Goal: Task Accomplishment & Management: Complete application form

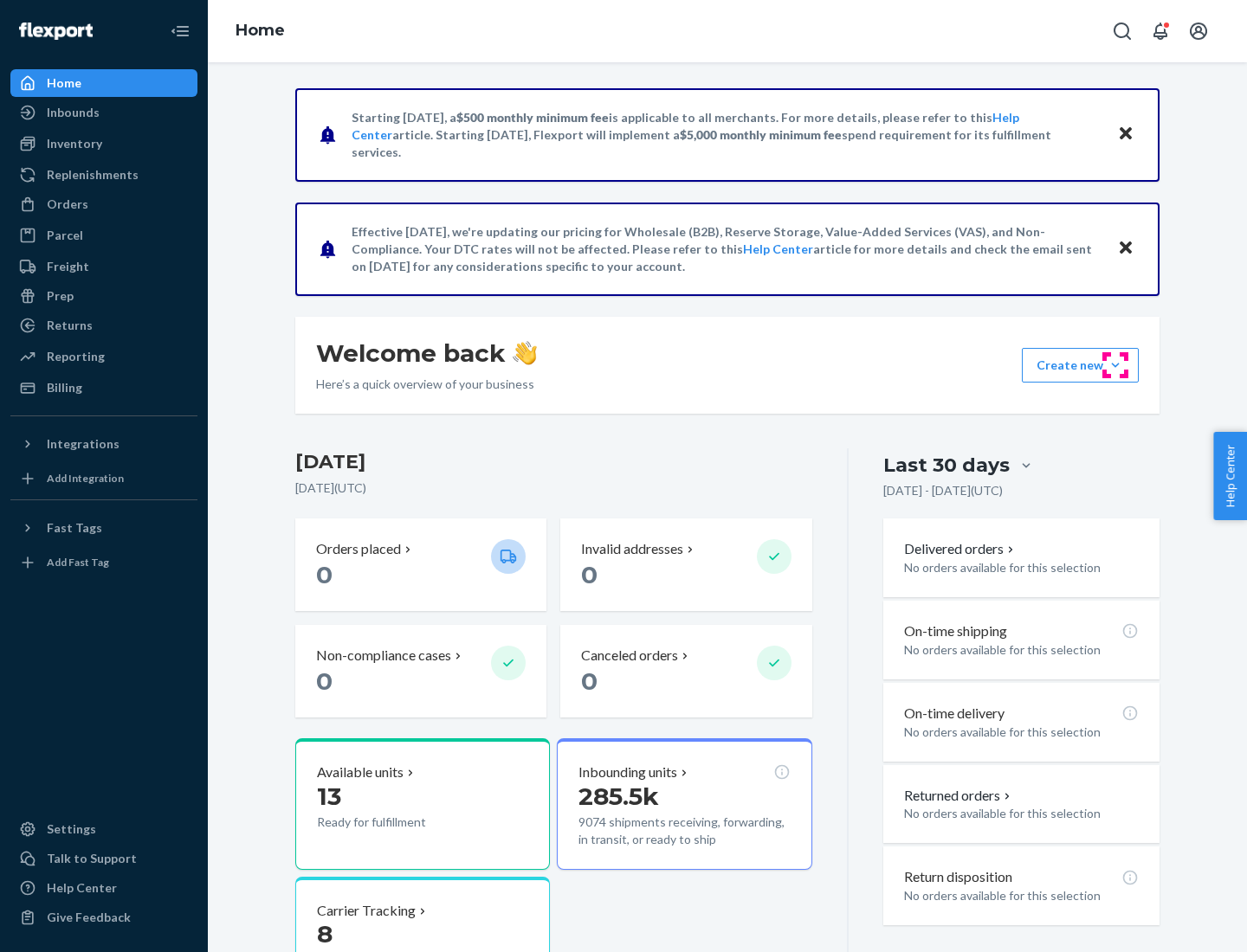
click at [1116, 366] on button "Create new Create new inbound Create new order Create new product" at bounding box center [1081, 365] width 117 height 35
click at [104, 112] on div "Inbounds" at bounding box center [104, 112] width 183 height 25
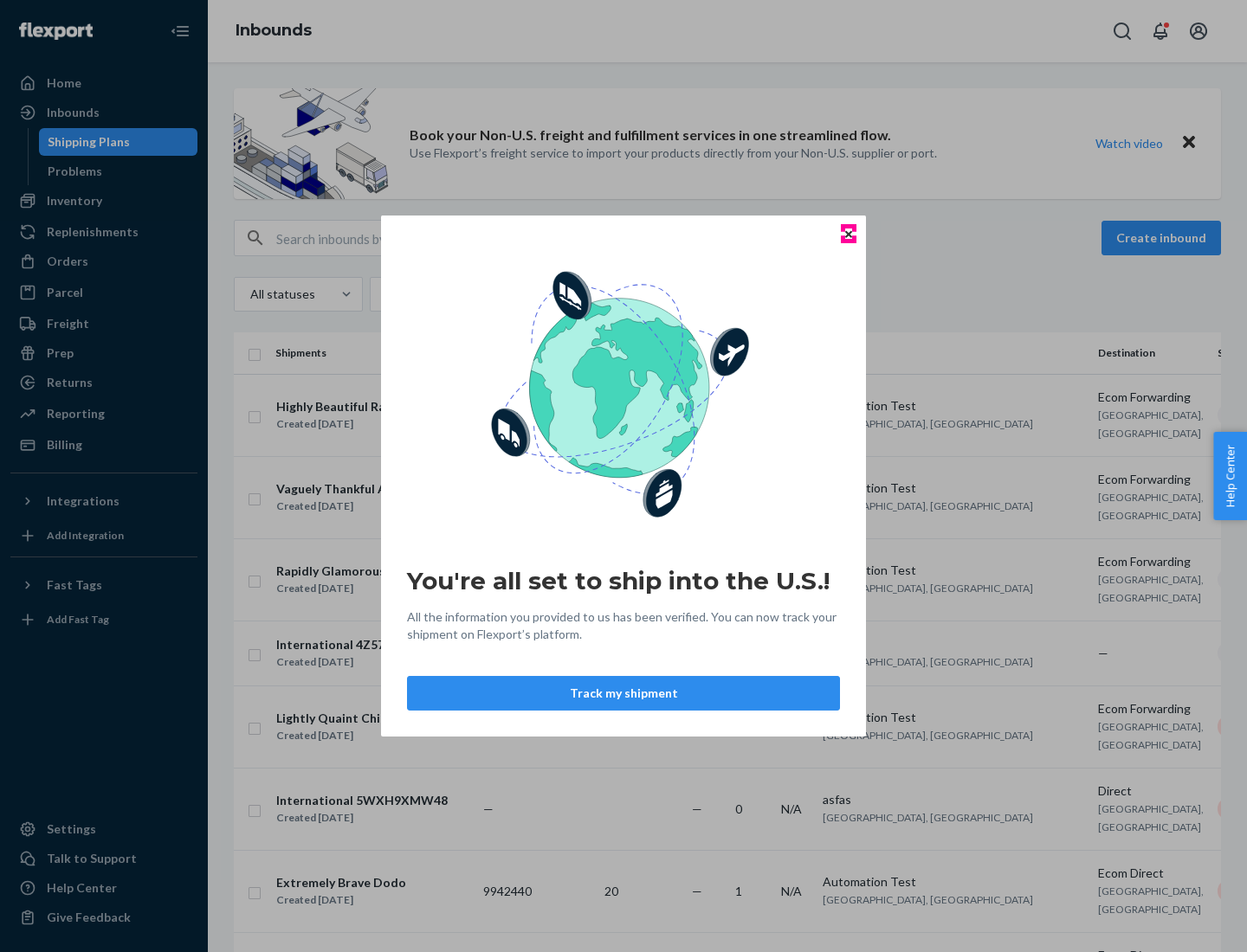
click at [847, 233] on icon "Close" at bounding box center [848, 233] width 7 height 7
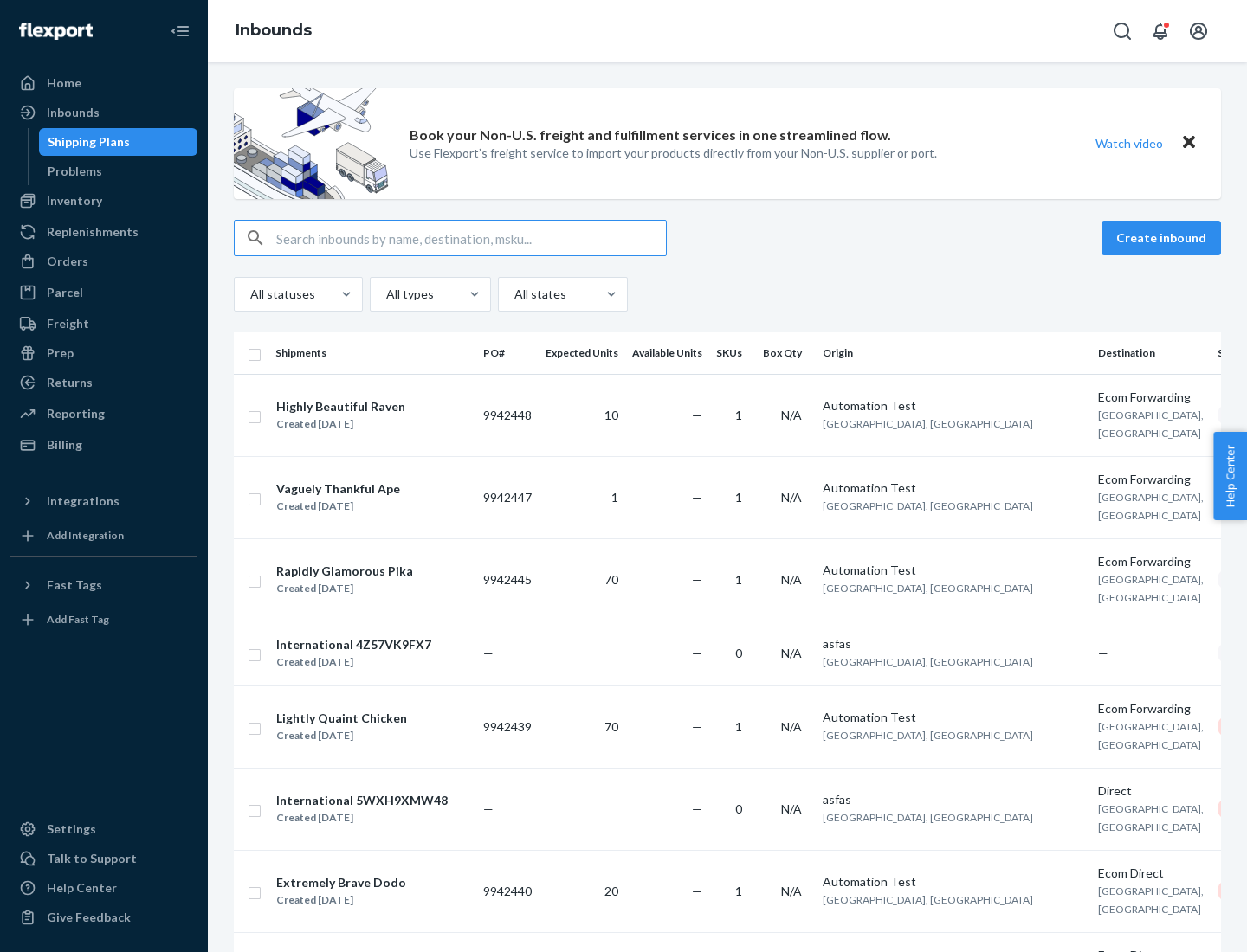
click at [1164, 238] on button "Create inbound" at bounding box center [1161, 238] width 119 height 35
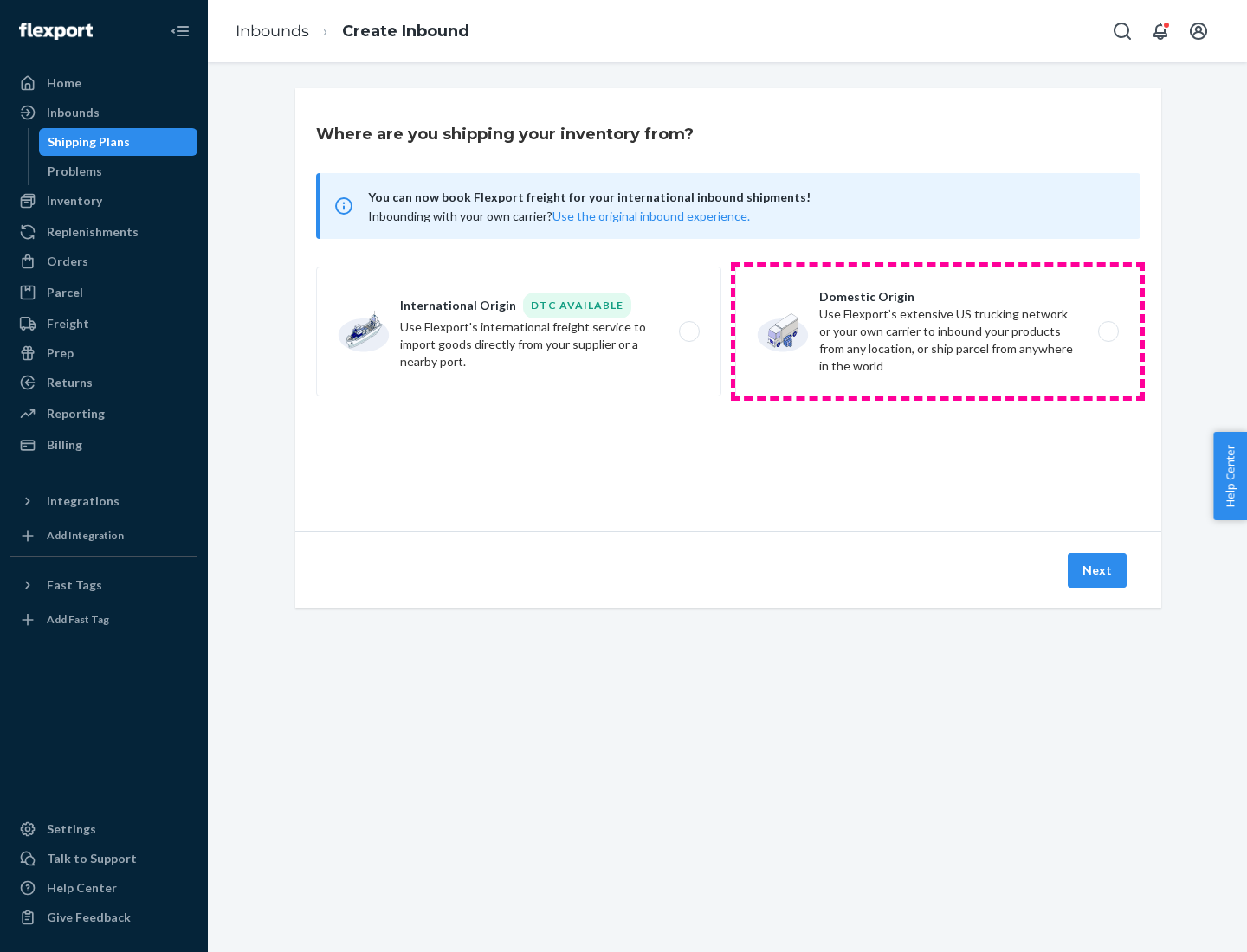
click at [938, 332] on label "Domestic Origin Use Flexport’s extensive US trucking network or your own carrie…" at bounding box center [937, 331] width 405 height 129
click at [1107, 332] on input "Domestic Origin Use Flexport’s extensive US trucking network or your own carrie…" at bounding box center [1113, 332] width 11 height 11
radio input "true"
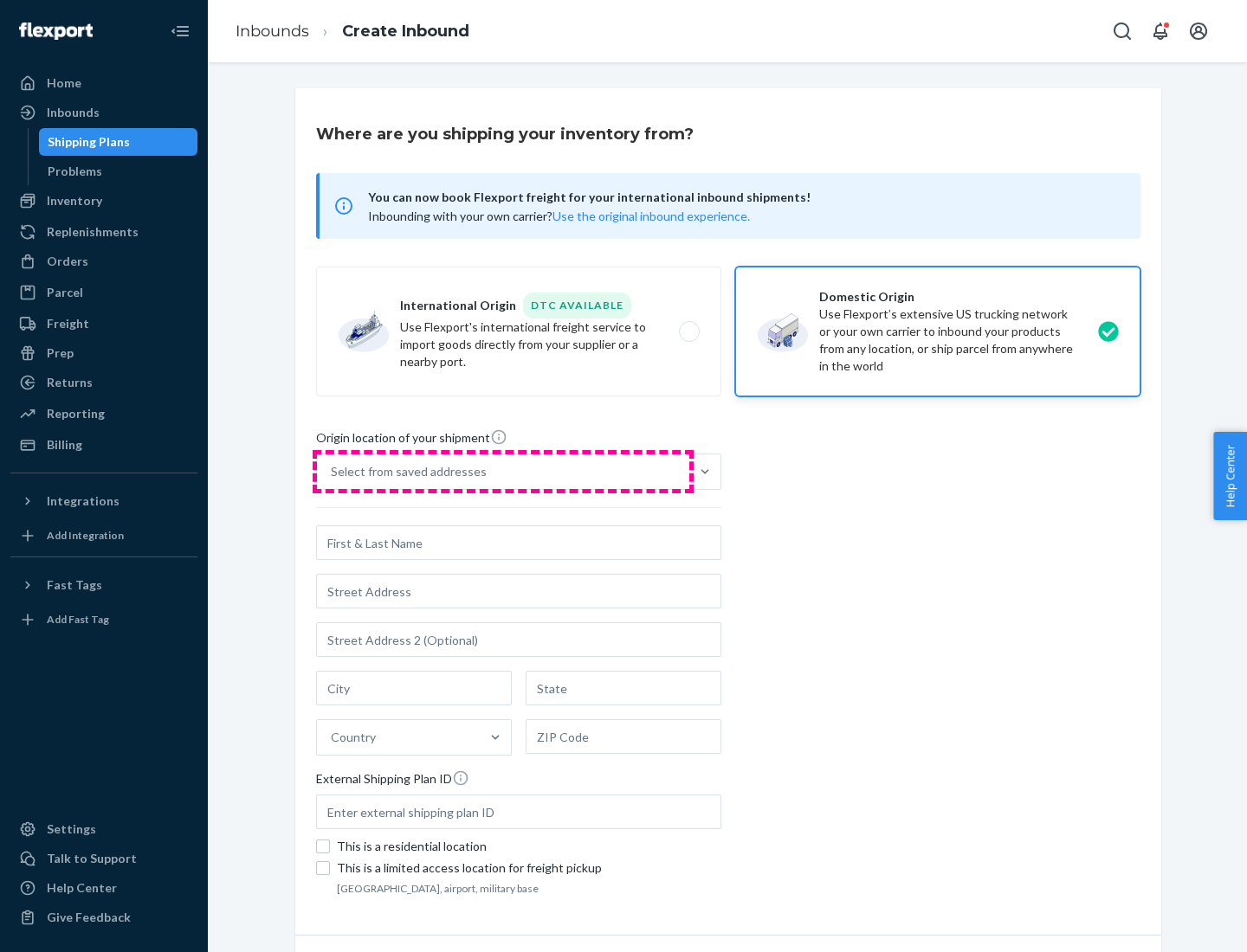
click at [504, 472] on div "Select from saved addresses" at bounding box center [503, 471] width 372 height 35
click at [333, 472] on input "Select from saved addresses" at bounding box center [332, 471] width 2 height 17
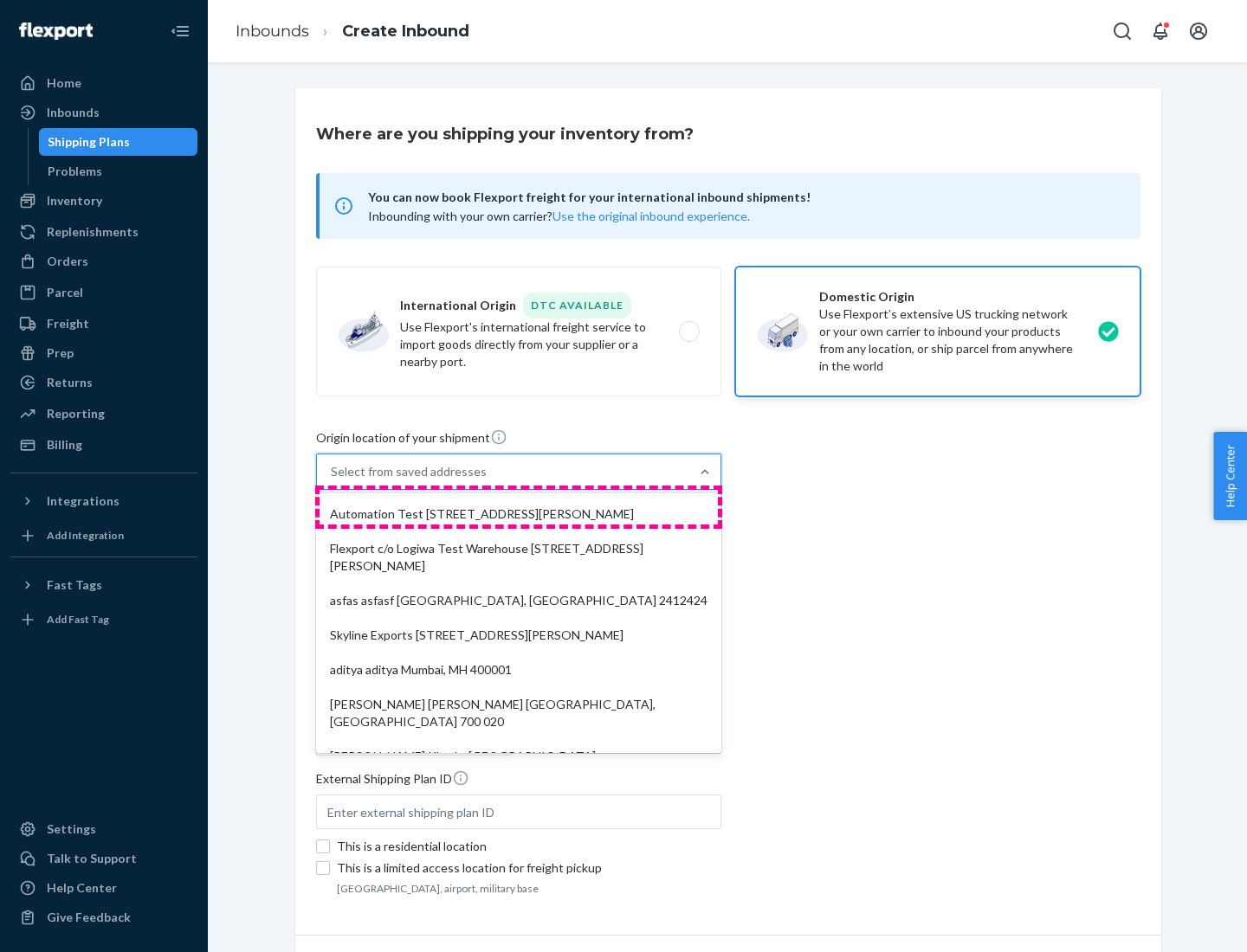
scroll to position [7, 0]
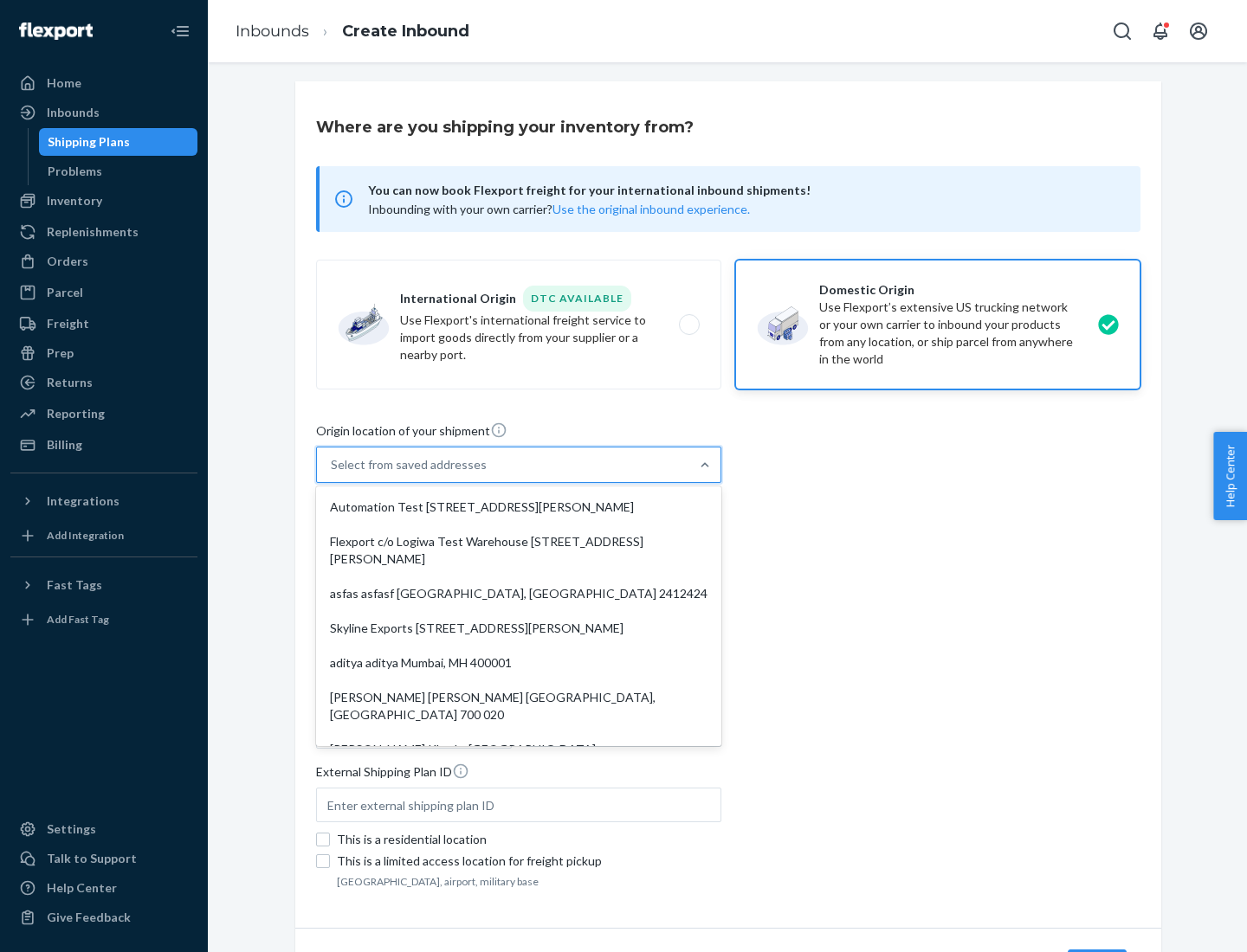
click at [519, 507] on div "Automation Test [STREET_ADDRESS][PERSON_NAME]" at bounding box center [519, 507] width 399 height 35
click at [333, 473] on input "option Automation Test [STREET_ADDRESS][PERSON_NAME]. 9 results available. Use …" at bounding box center [332, 465] width 2 height 17
type input "Automation Test"
type input "9th Floor"
type input "[GEOGRAPHIC_DATA]"
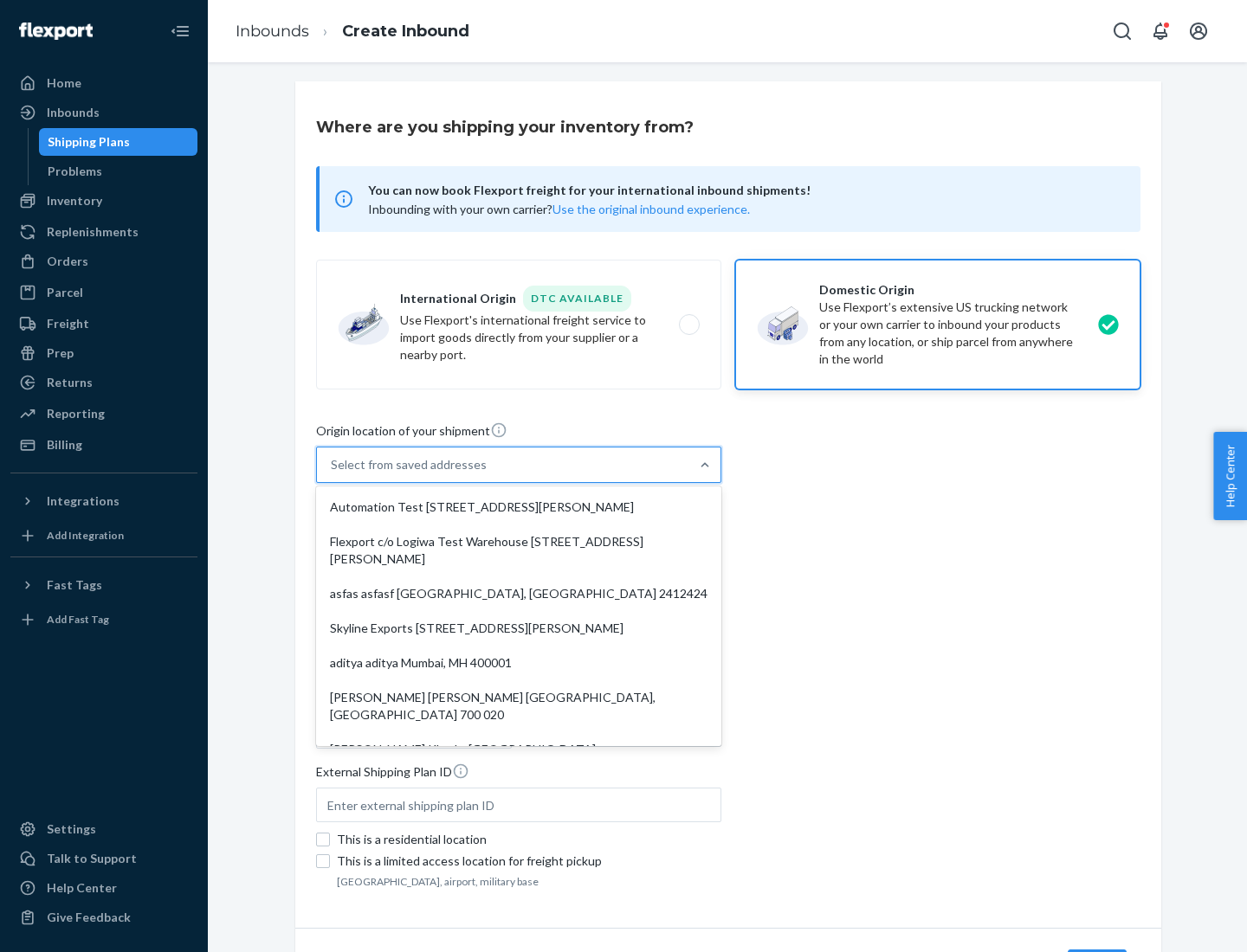
type input "CA"
type input "94104"
type input "[STREET_ADDRESS][PERSON_NAME]"
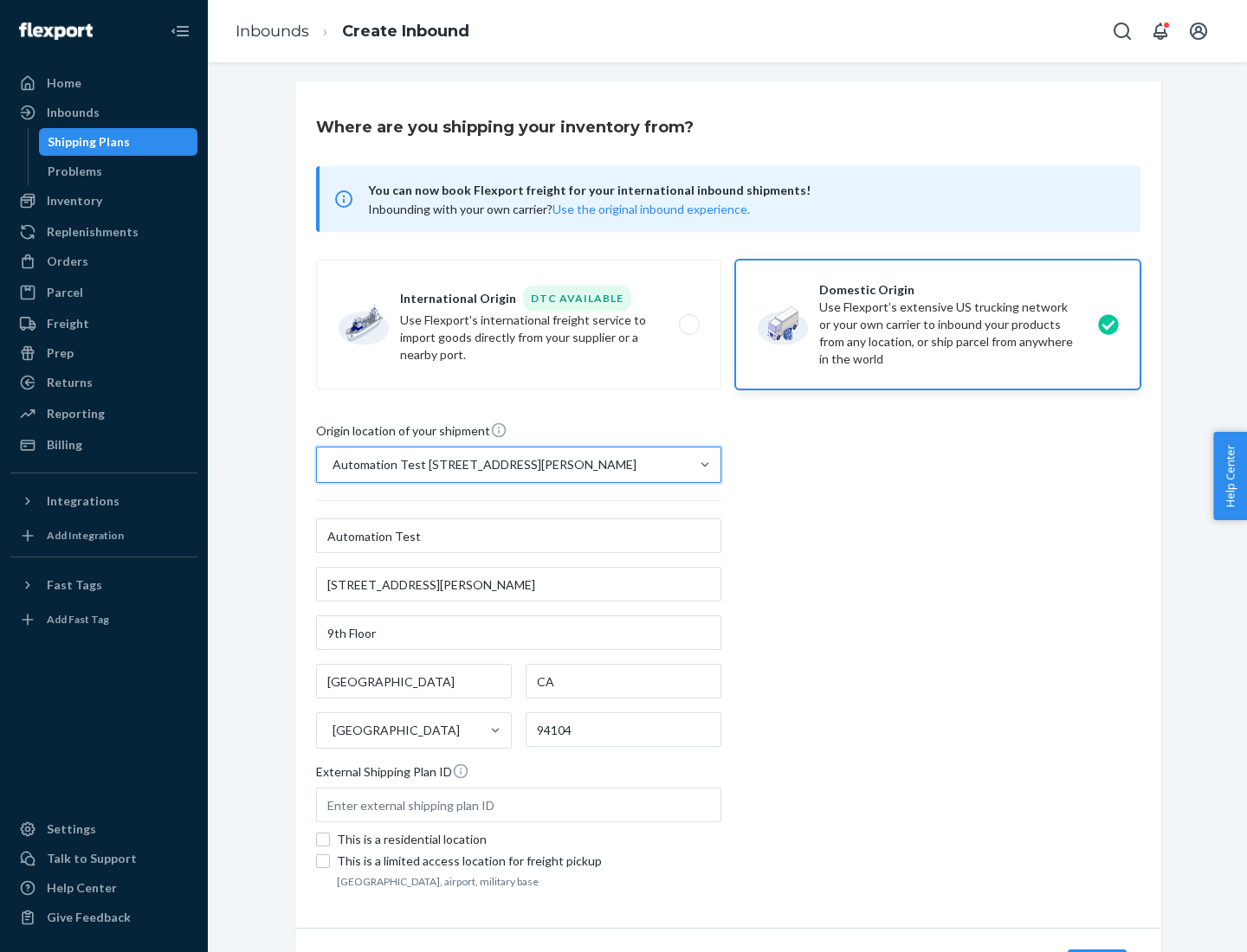
scroll to position [101, 0]
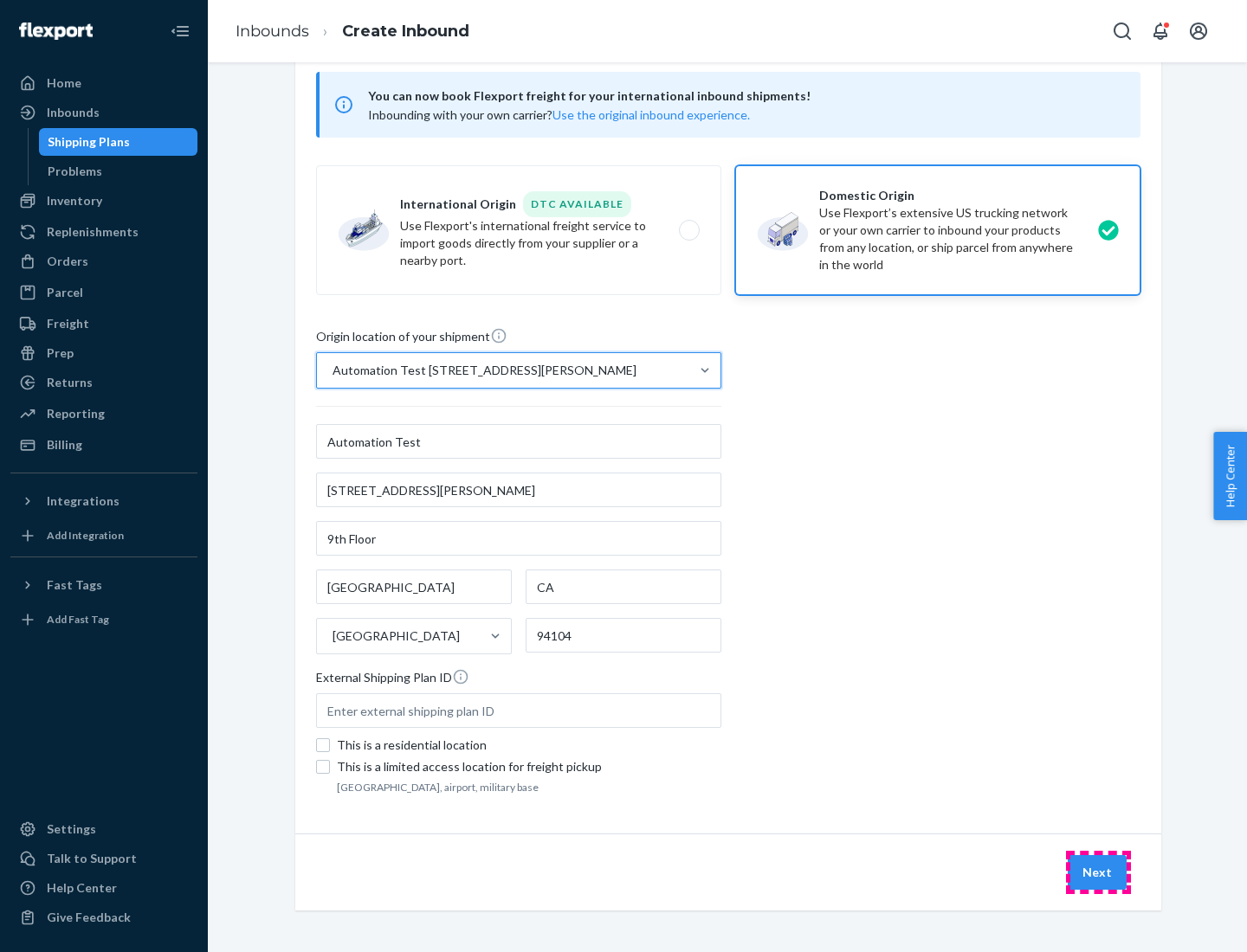
click at [1098, 873] on button "Next" at bounding box center [1097, 873] width 59 height 35
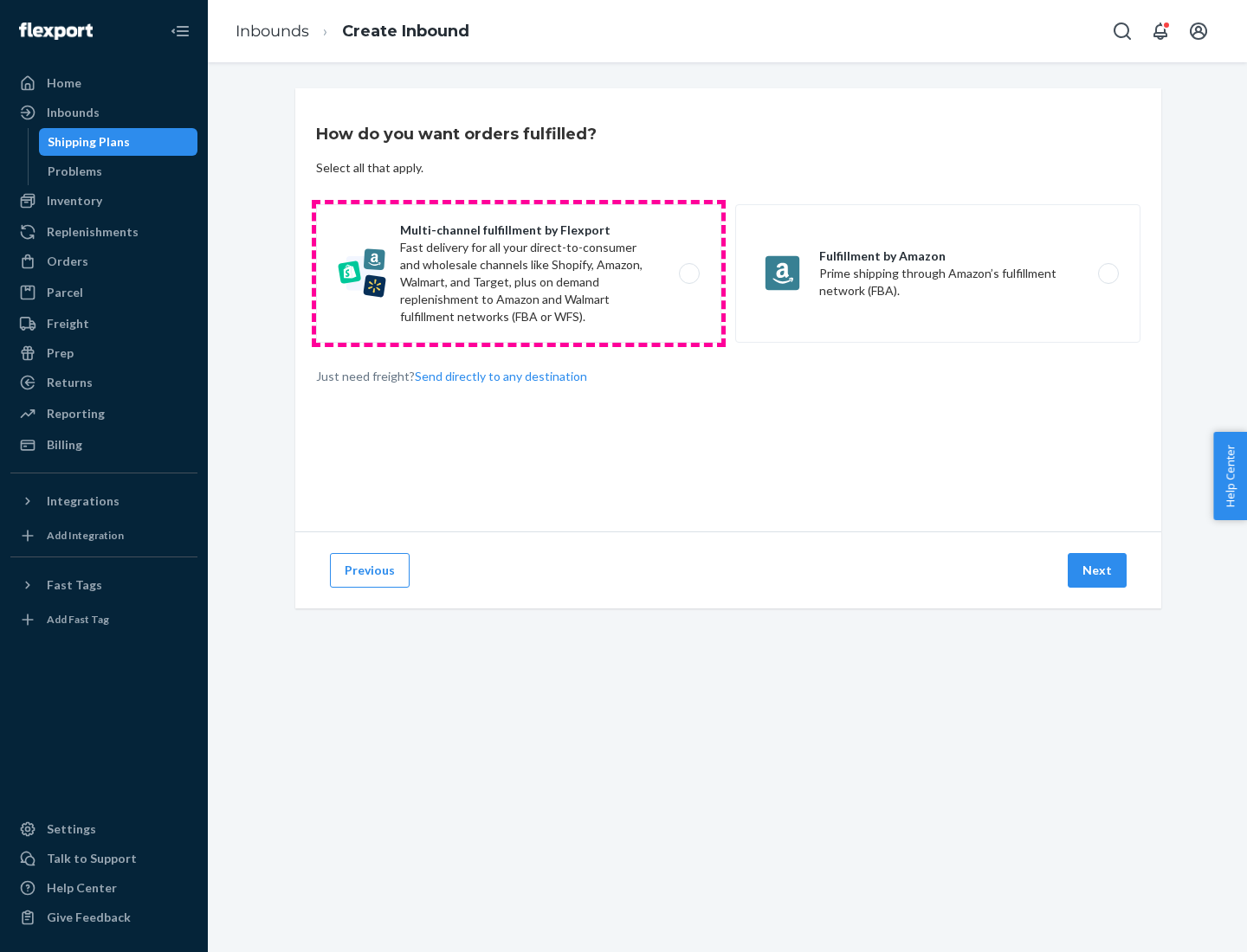
click at [519, 274] on label "Multi-channel fulfillment by Flexport Fast delivery for all your direct-to-cons…" at bounding box center [519, 273] width 405 height 139
click at [689, 274] on input "Multi-channel fulfillment by Flexport Fast delivery for all your direct-to-cons…" at bounding box center [694, 274] width 11 height 11
radio input "true"
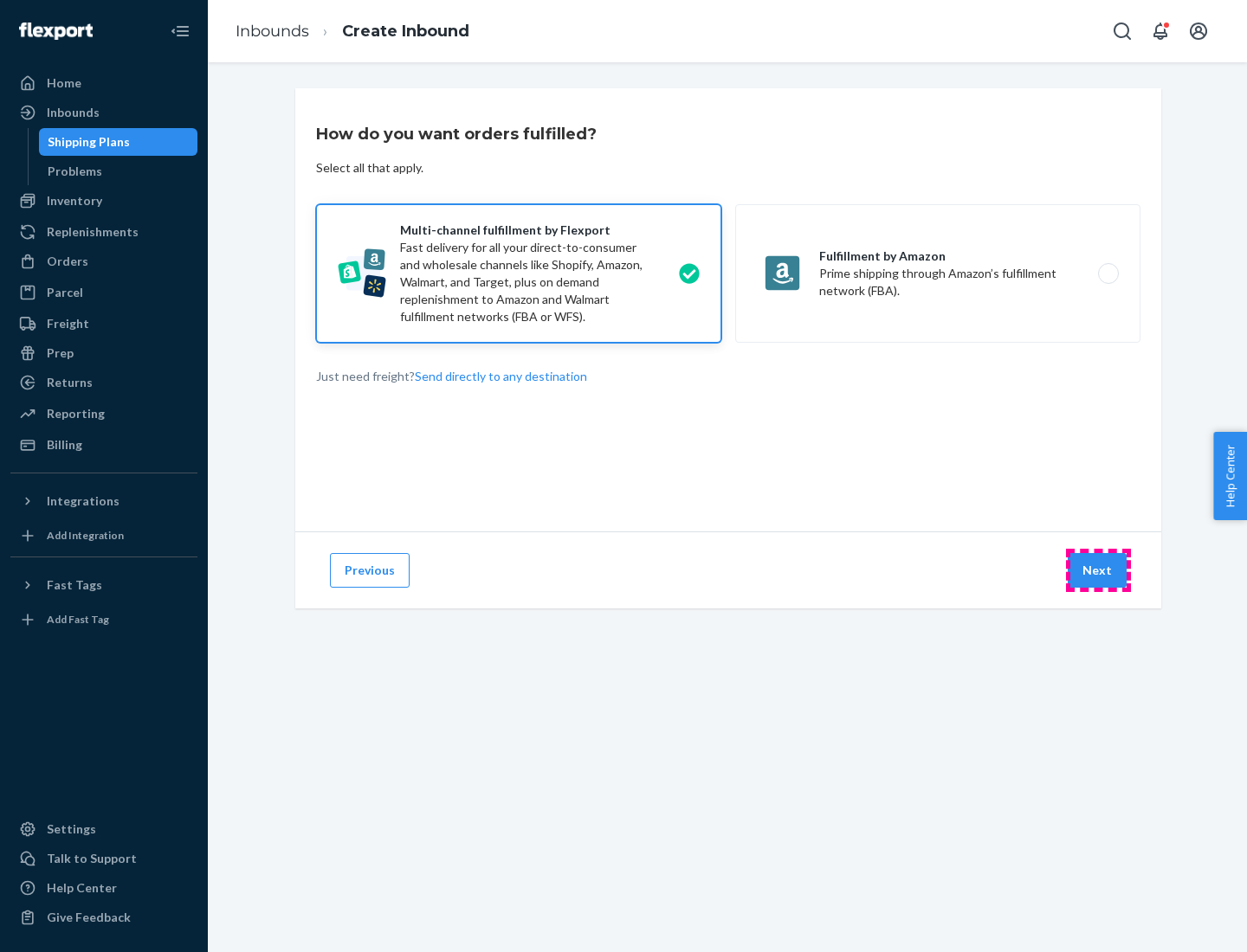
click at [1098, 570] on button "Next" at bounding box center [1097, 570] width 59 height 35
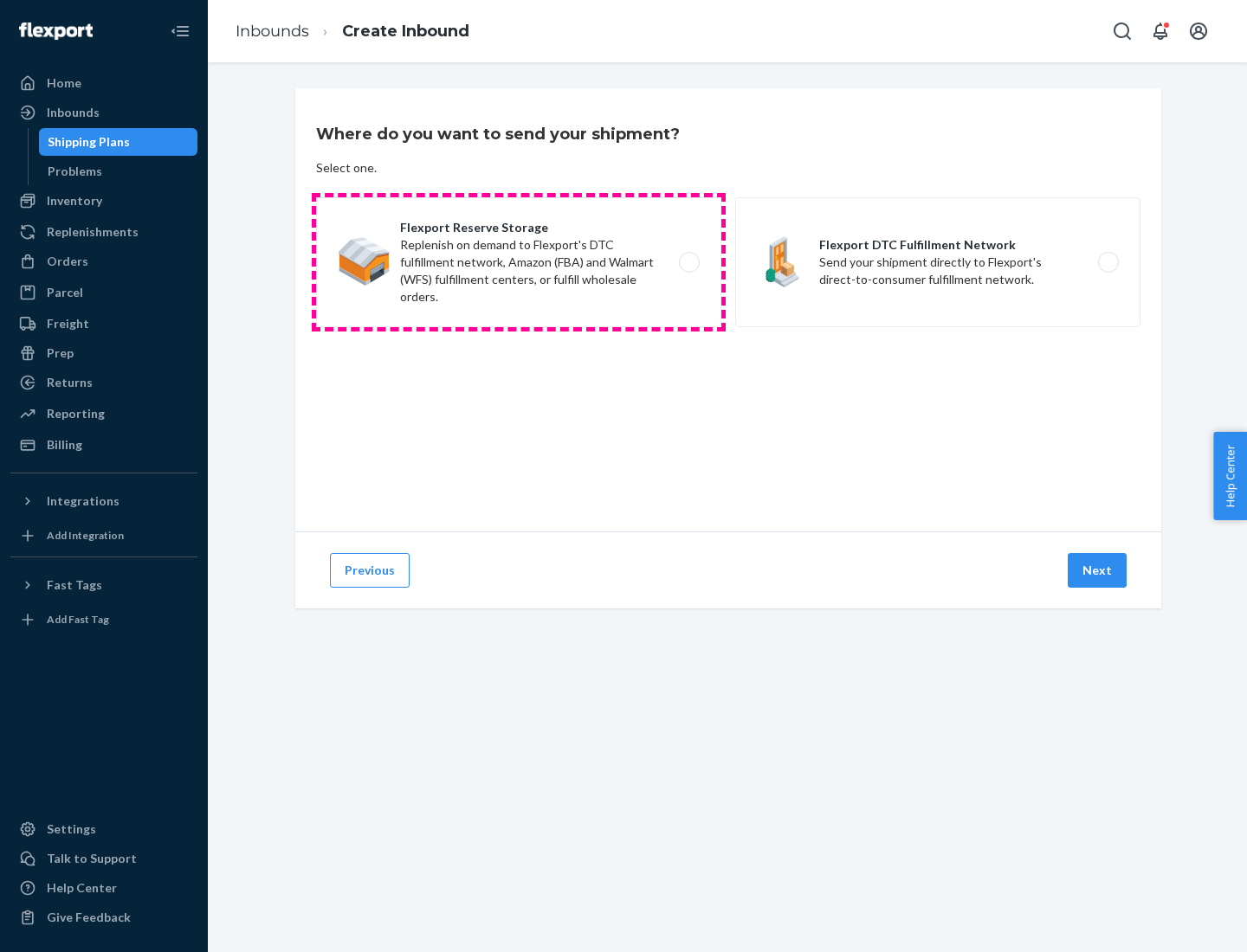
click at [519, 263] on label "Flexport Reserve Storage Replenish on demand to Flexport's DTC fulfillment netw…" at bounding box center [519, 262] width 405 height 129
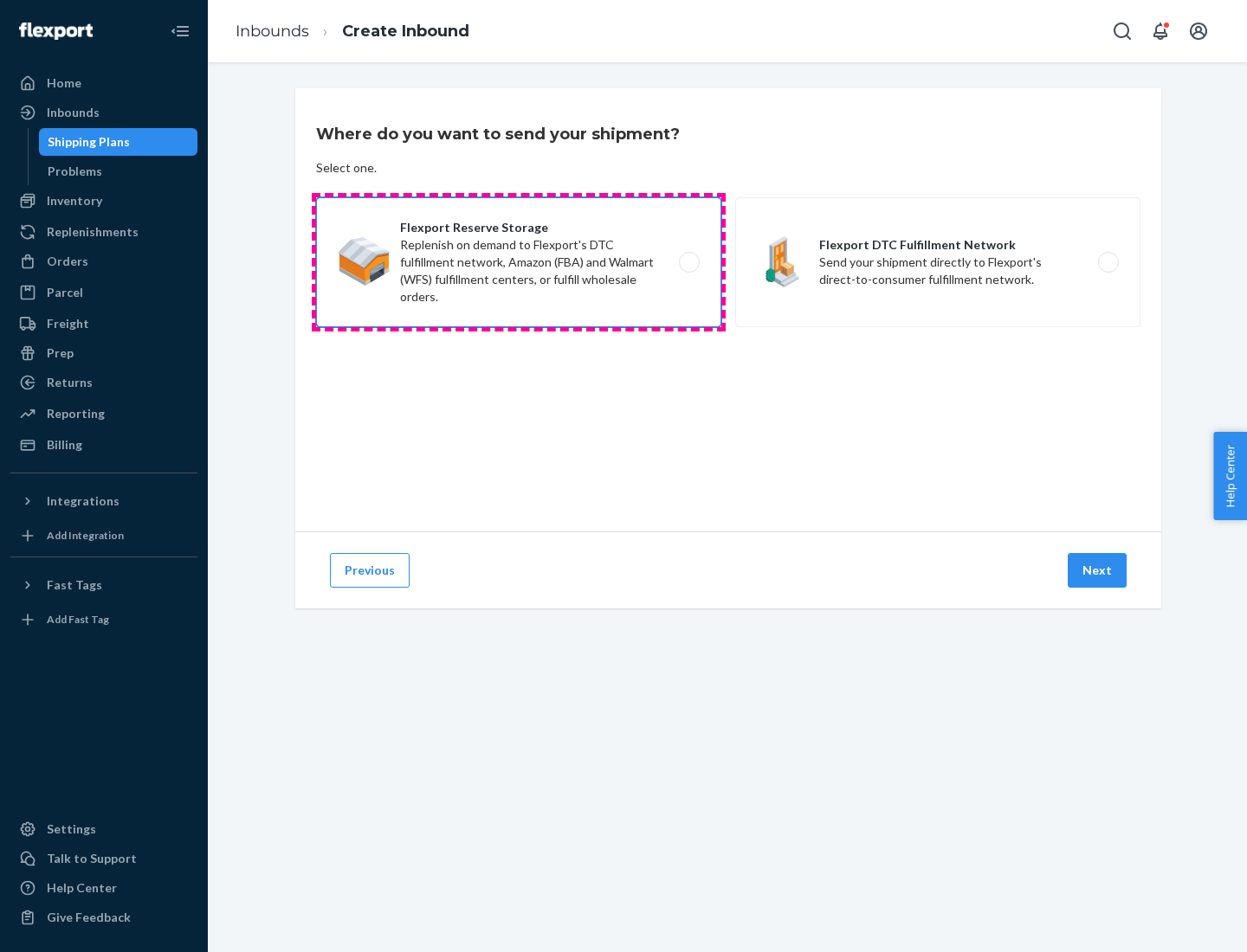
click at [689, 263] on input "Flexport Reserve Storage Replenish on demand to Flexport's DTC fulfillment netw…" at bounding box center [694, 263] width 11 height 11
radio input "true"
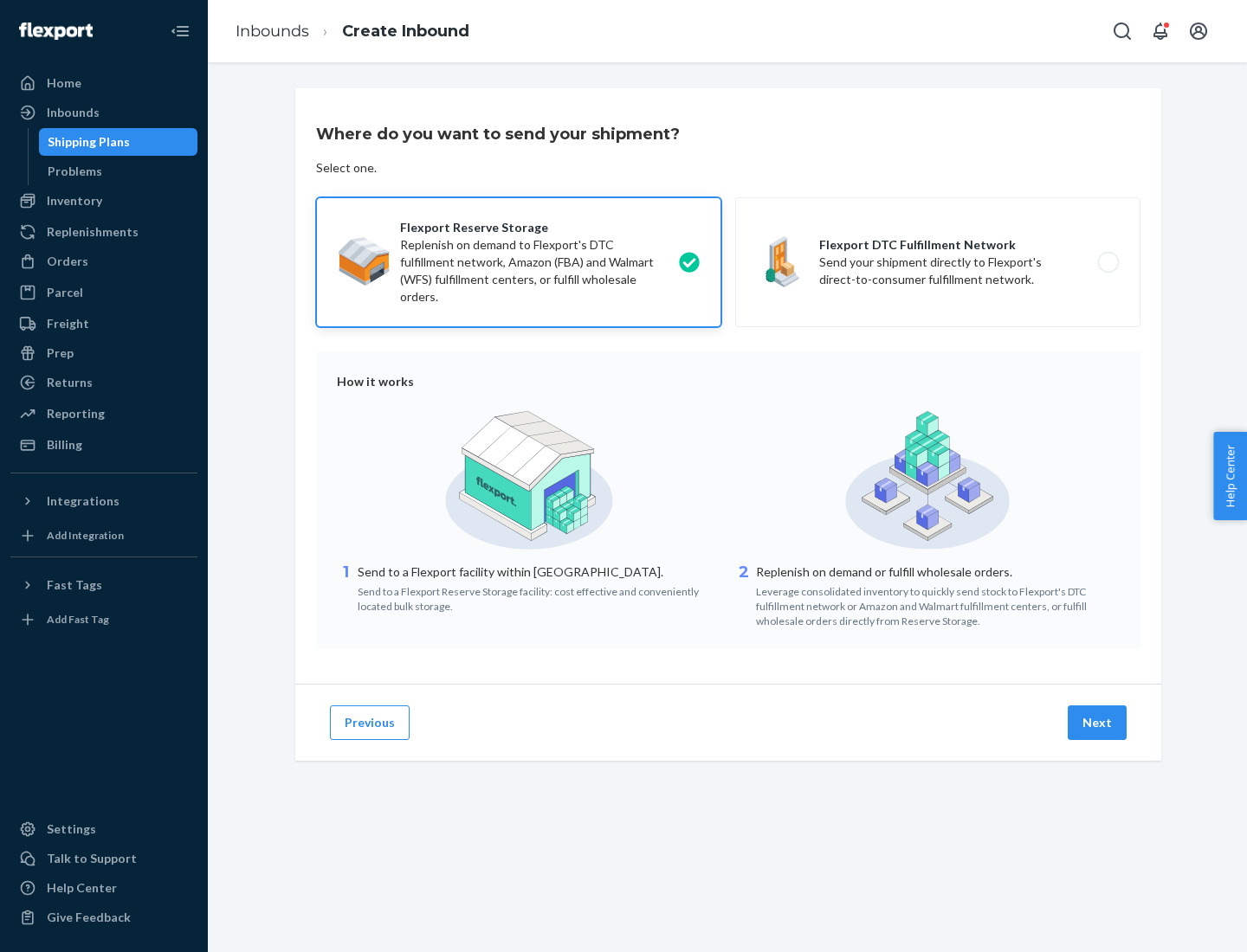
click at [1098, 722] on button "Next" at bounding box center [1097, 722] width 59 height 35
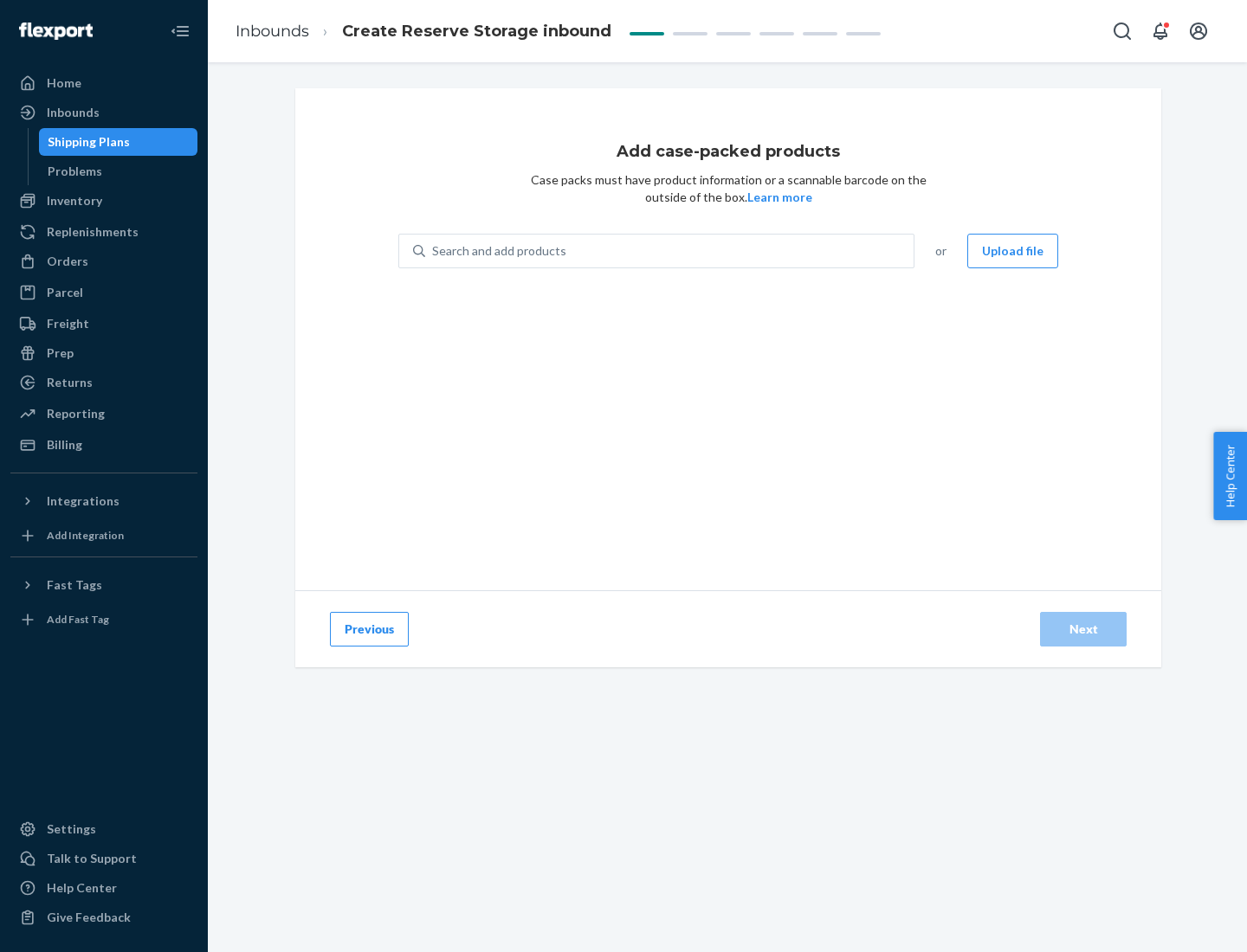
click at [670, 251] on div "Search and add products" at bounding box center [669, 250] width 488 height 31
click at [434, 251] on input "Search and add products" at bounding box center [433, 251] width 2 height 17
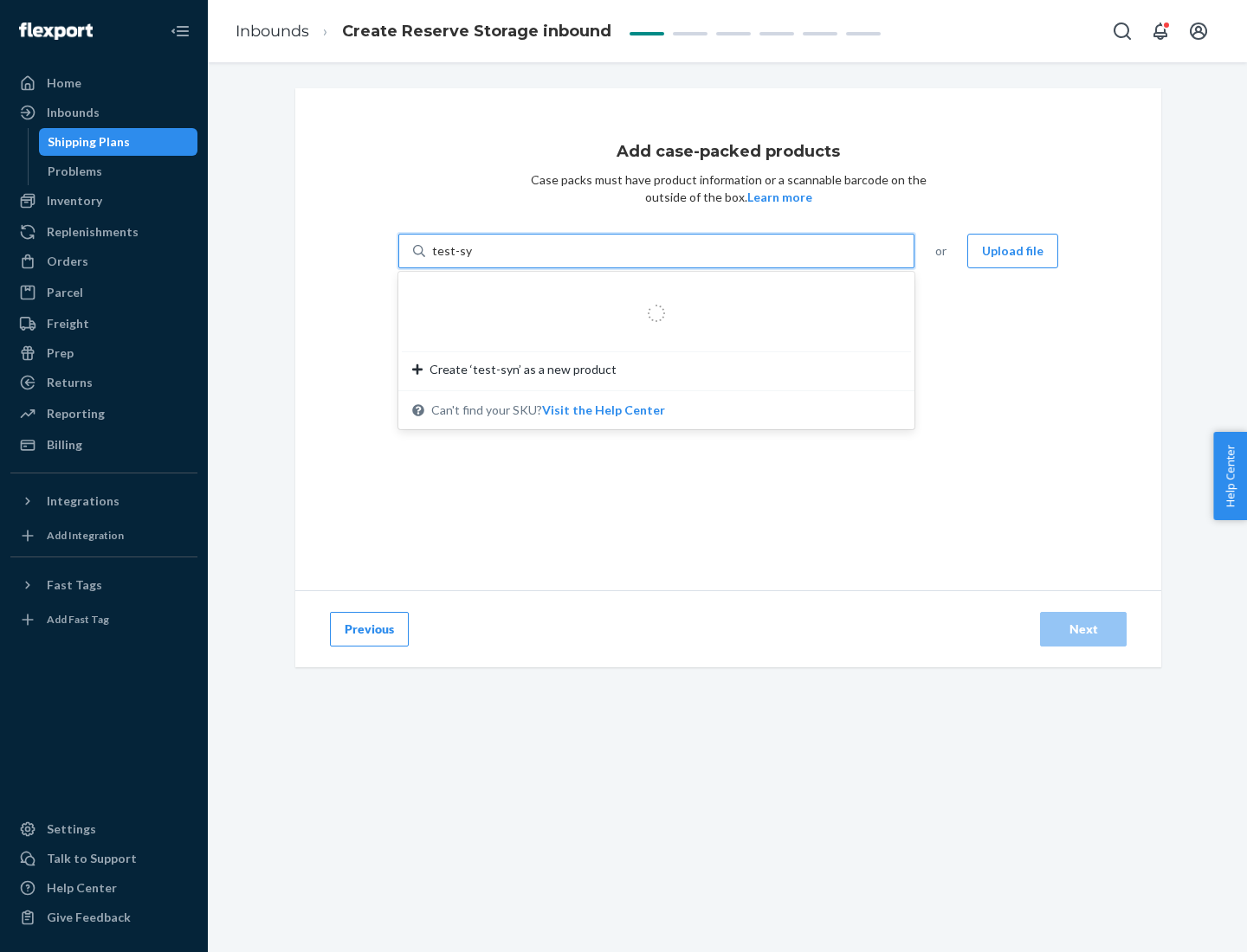
type input "test-syn"
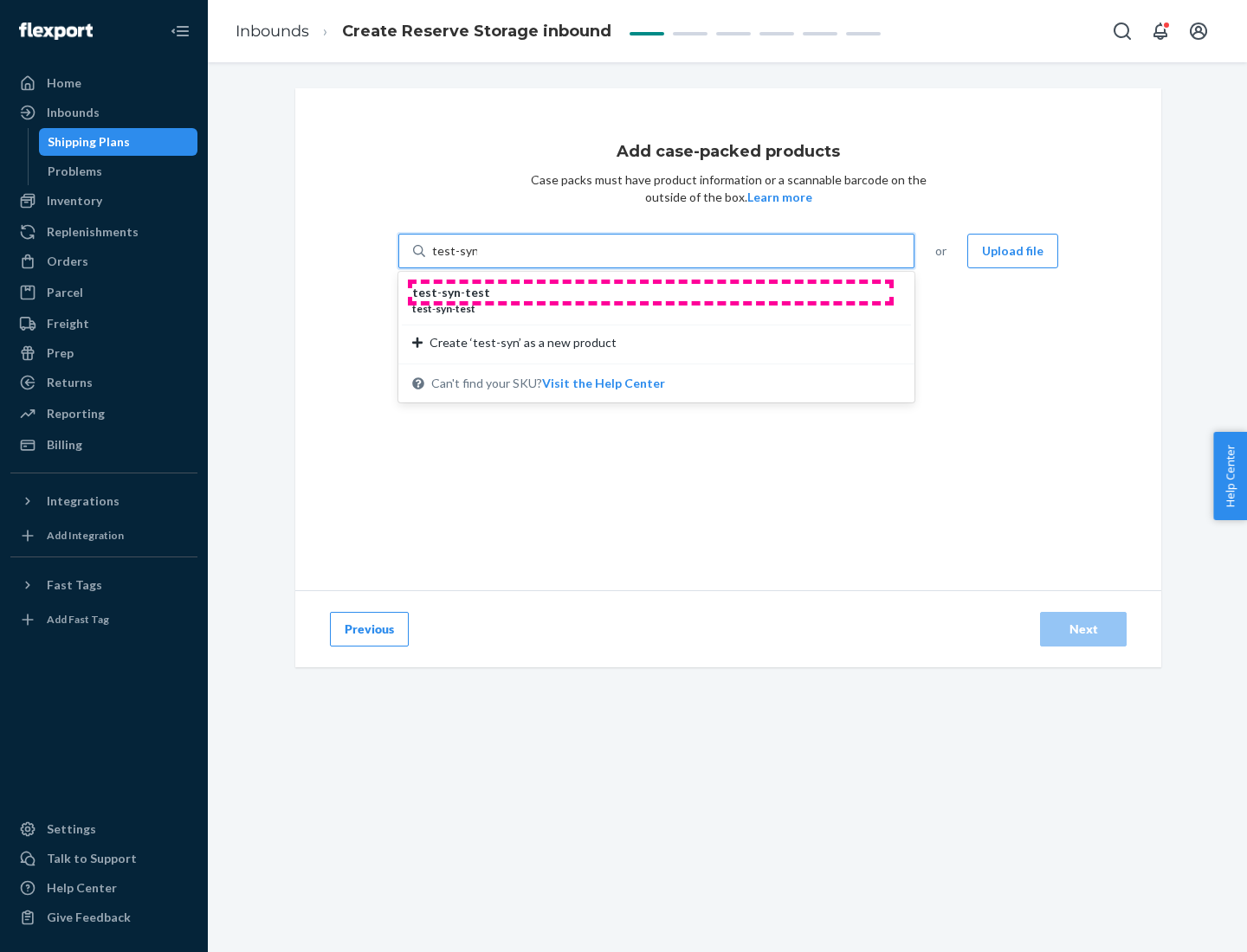
click at [650, 293] on div "test - syn - test" at bounding box center [649, 293] width 474 height 17
click at [477, 260] on input "test-syn" at bounding box center [454, 251] width 45 height 17
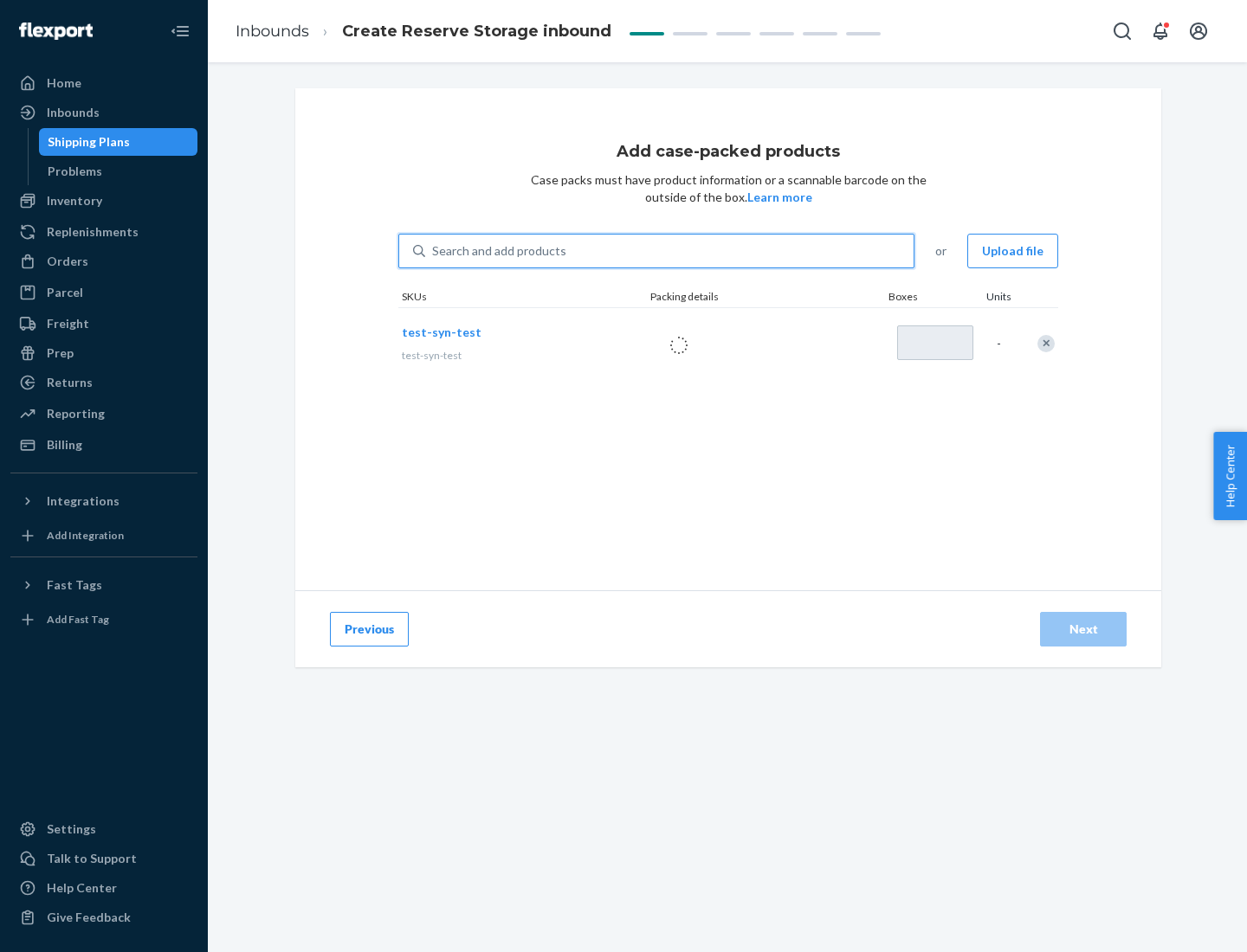
type input "1"
click at [1084, 629] on div "Next" at bounding box center [1083, 629] width 57 height 17
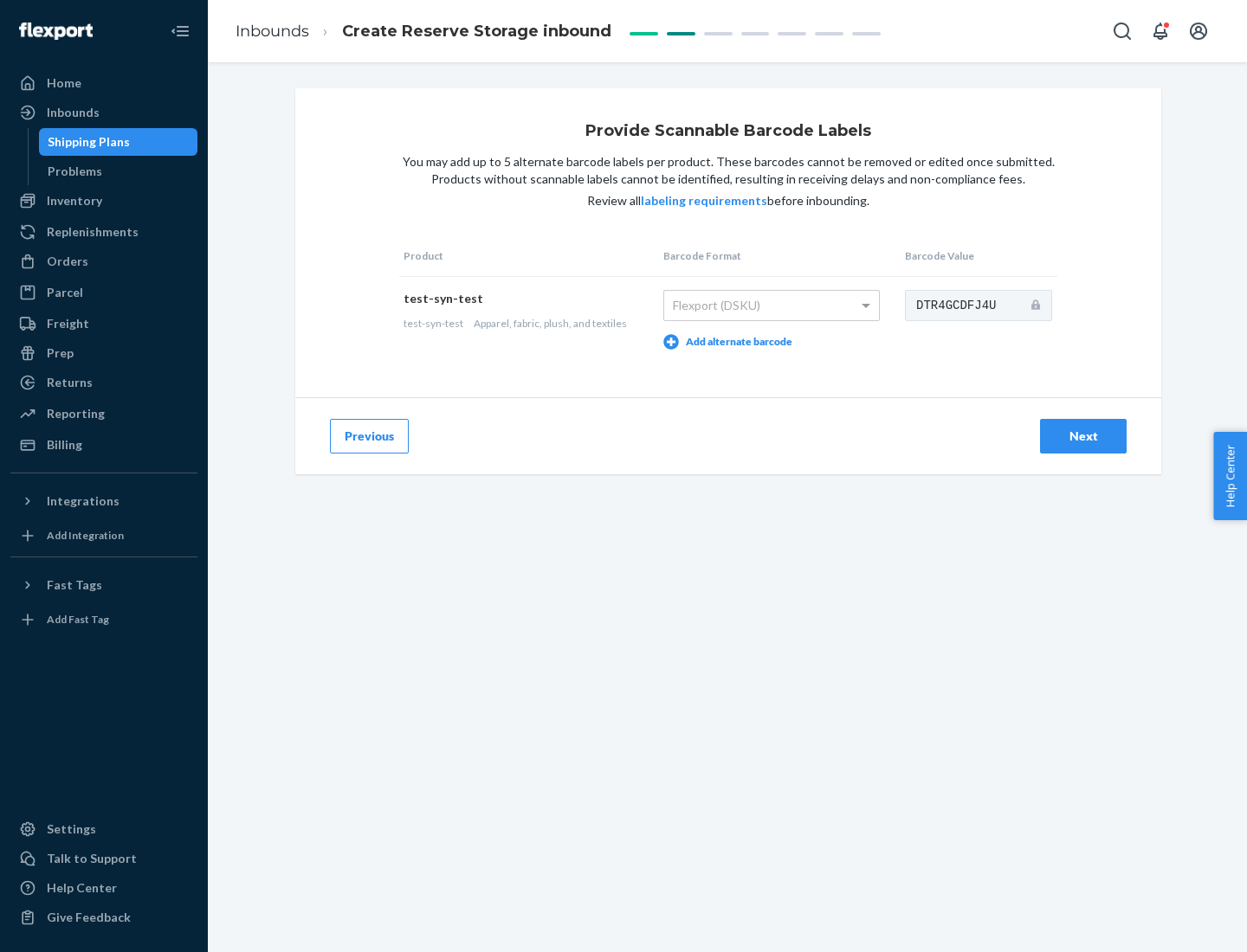
click at [1084, 435] on div "Next" at bounding box center [1083, 436] width 57 height 17
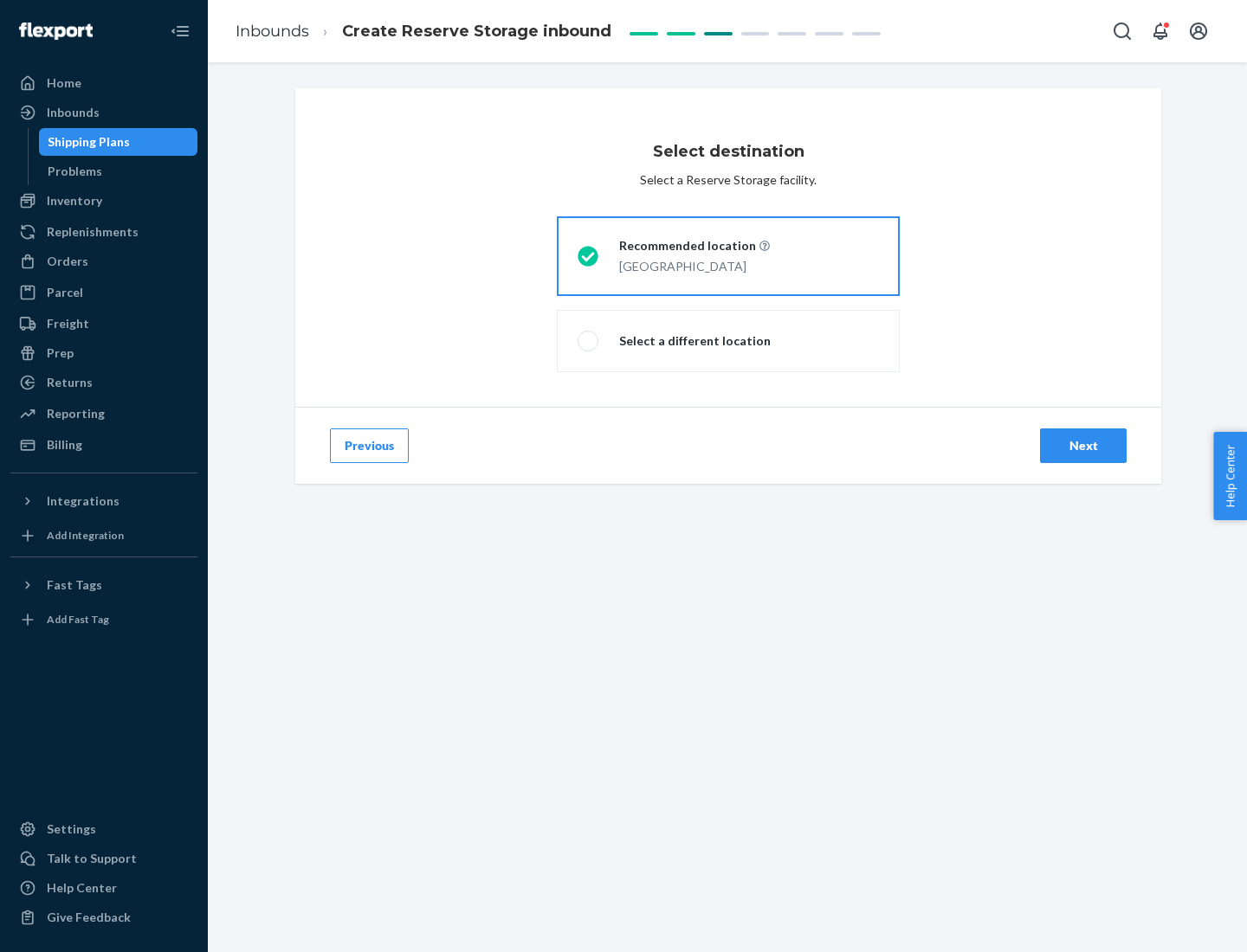
click at [1084, 446] on div "Next" at bounding box center [1083, 446] width 57 height 17
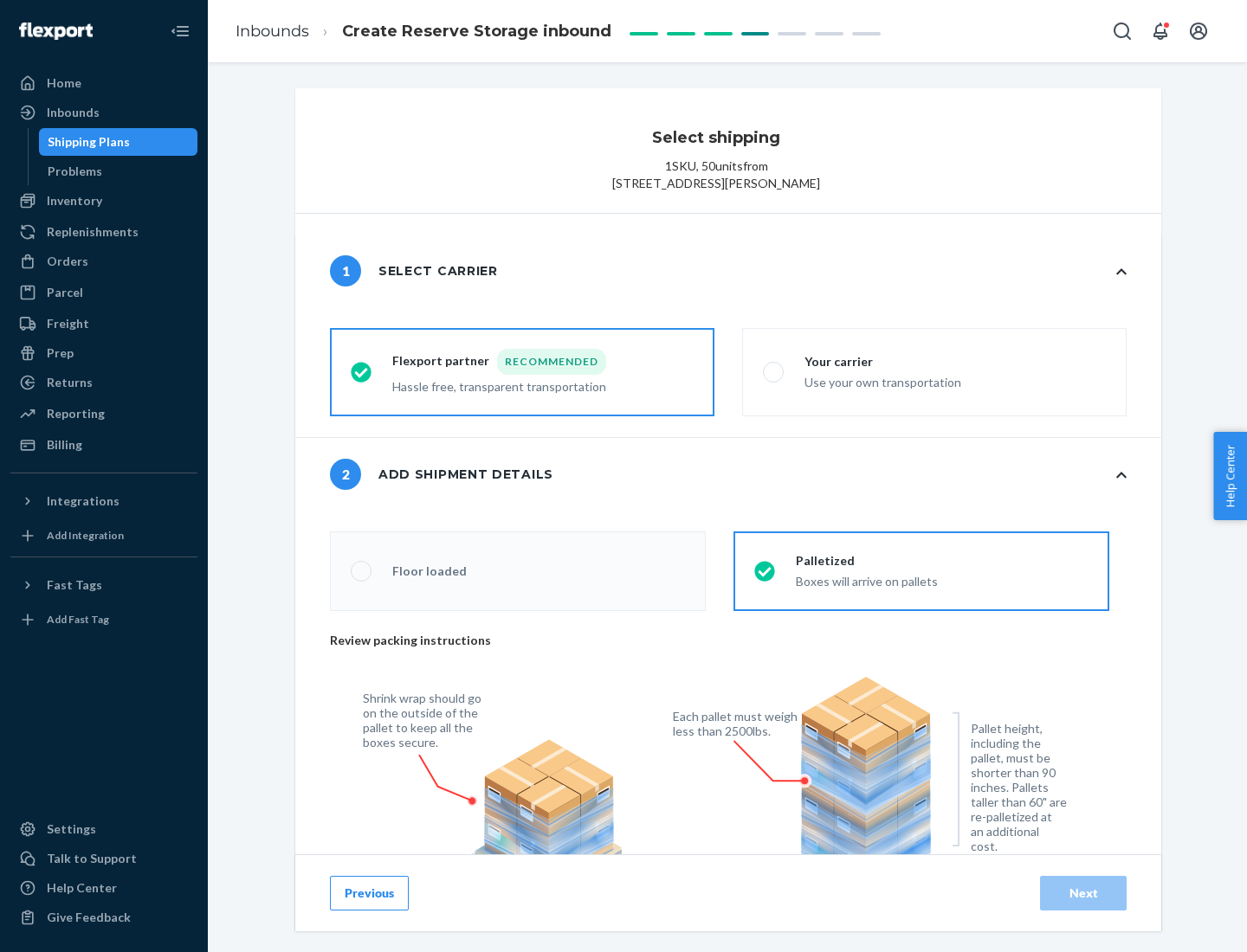
radio input "false"
type input "1"
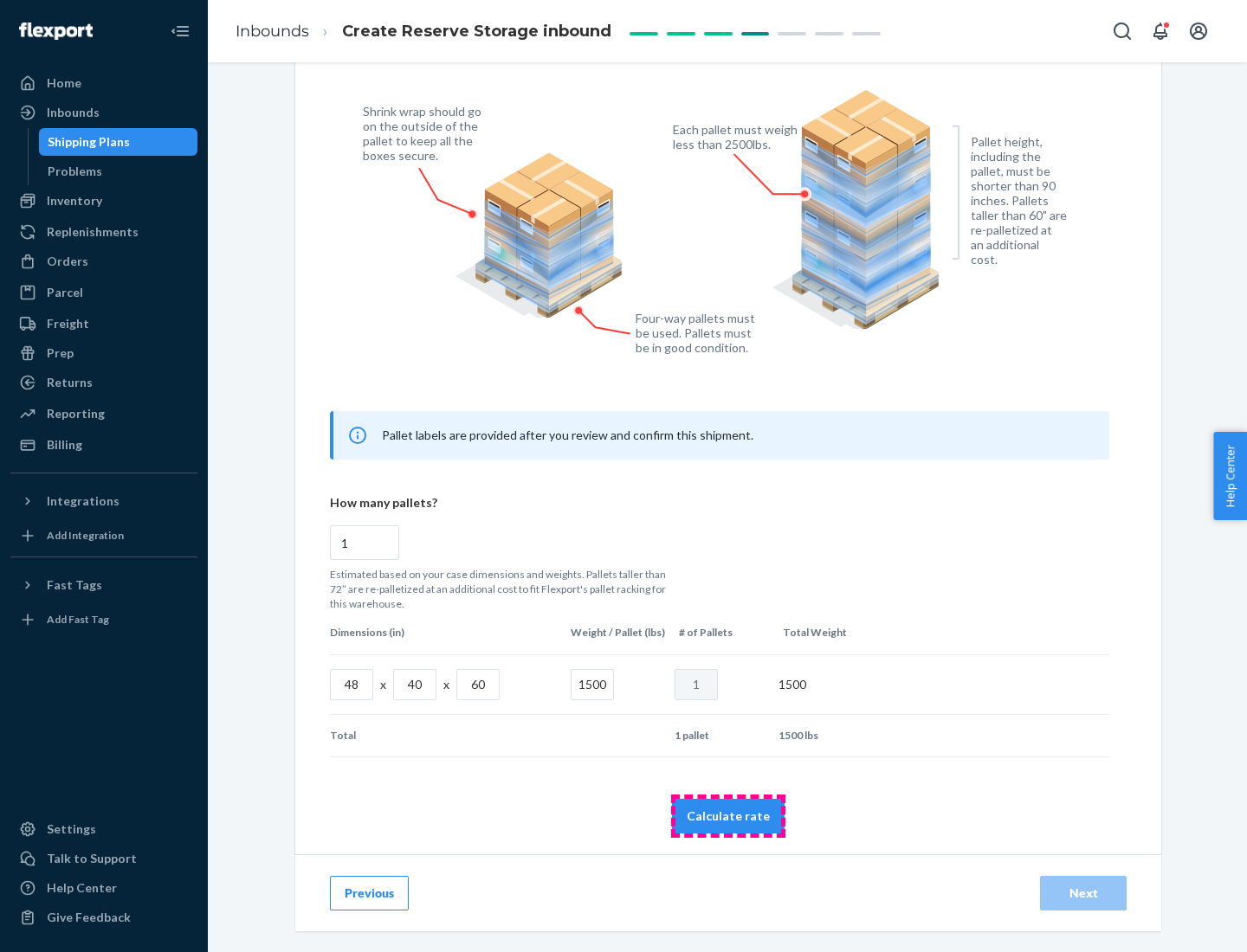
click at [728, 815] on button "Calculate rate" at bounding box center [727, 816] width 112 height 35
radio input "false"
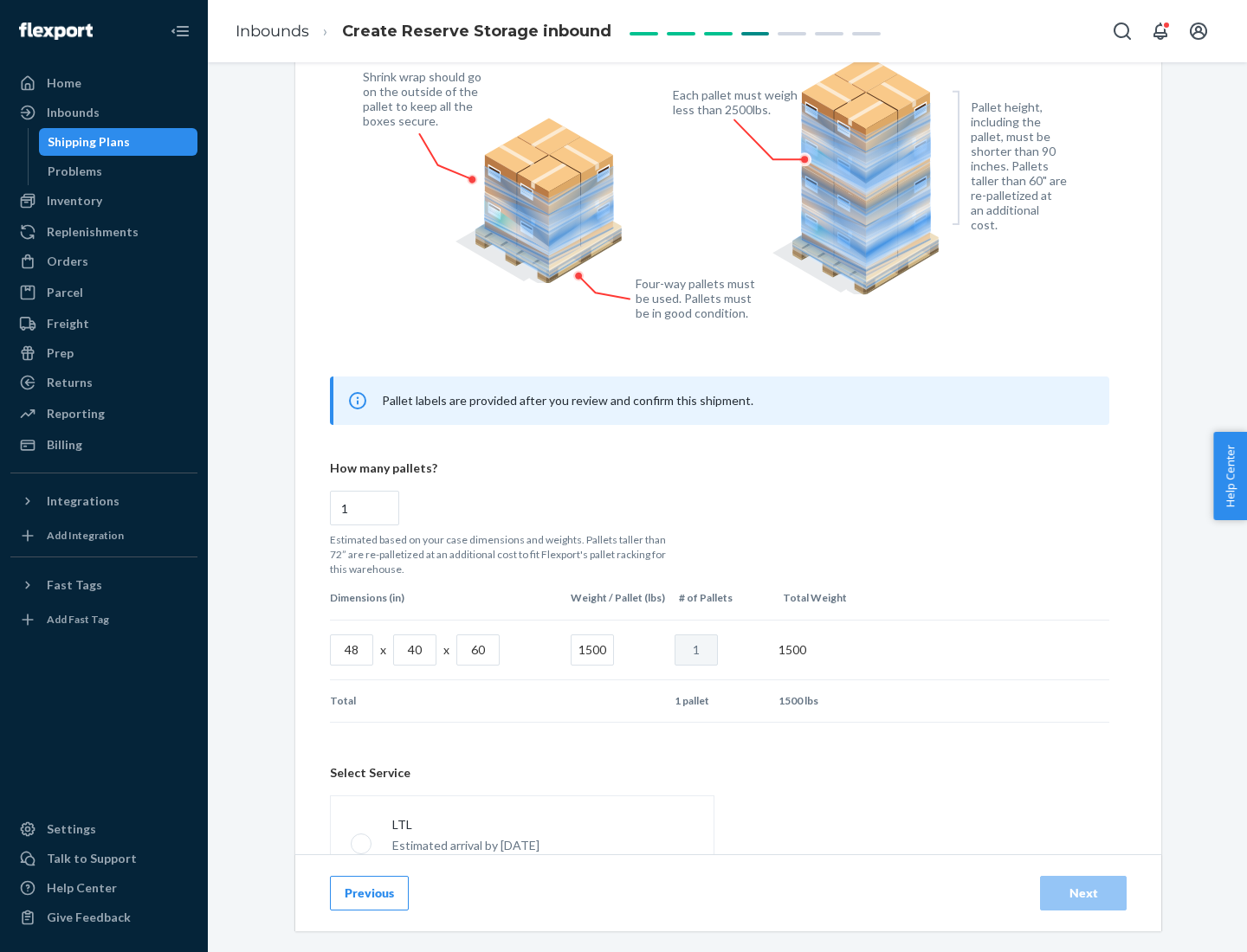
scroll to position [765, 0]
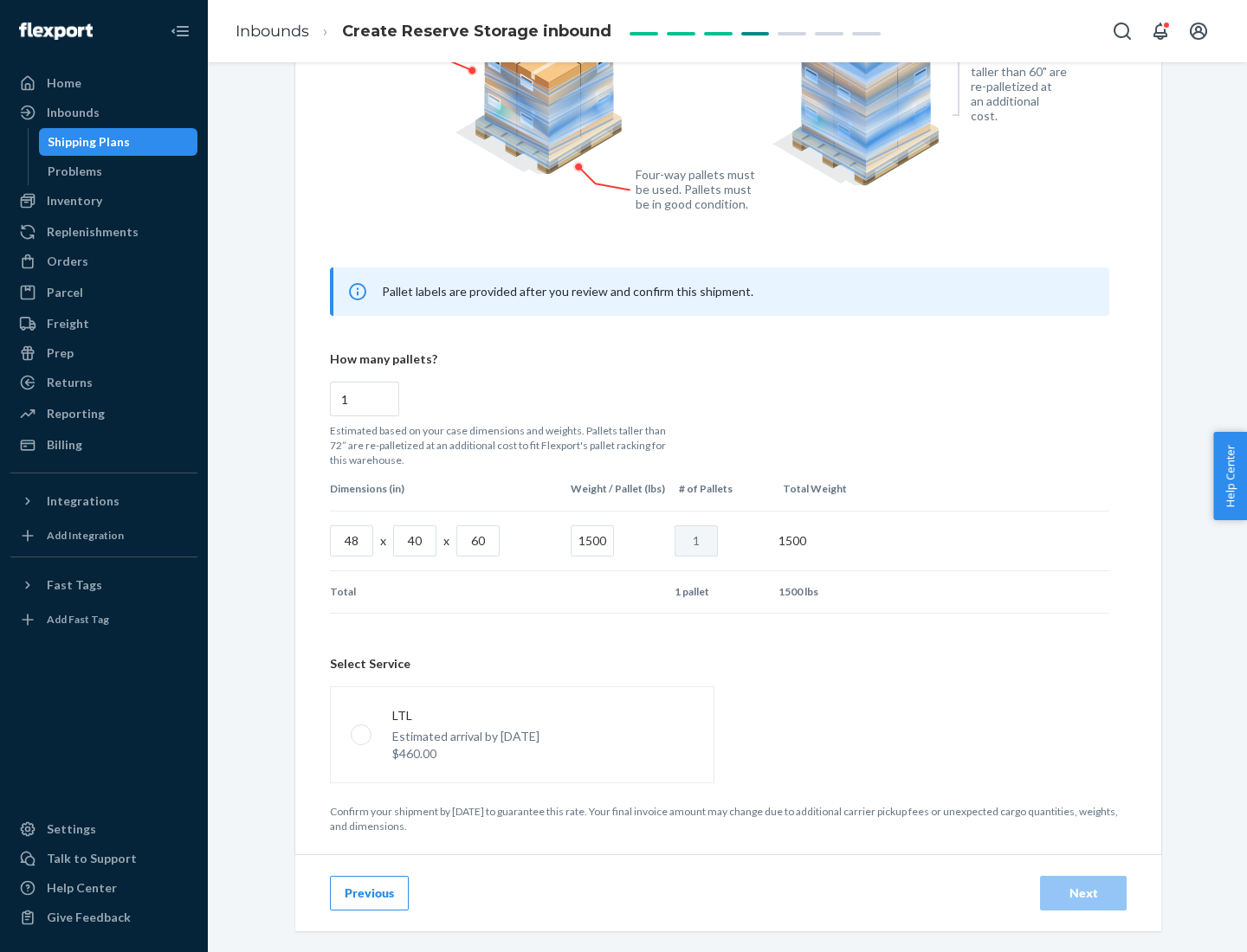
click at [521, 734] on p "Estimated arrival by [DATE]" at bounding box center [466, 737] width 147 height 17
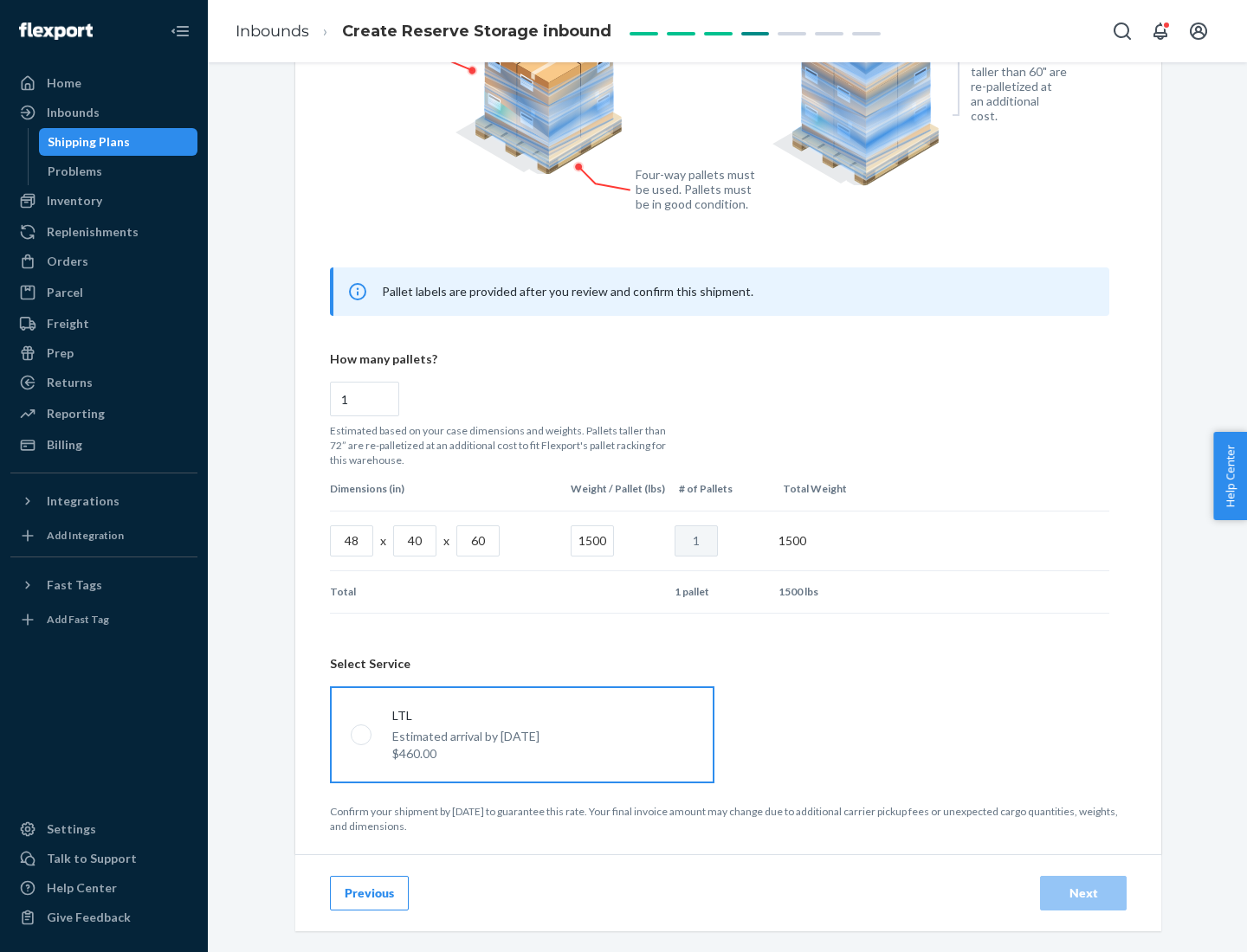
click at [362, 734] on input "LTL Estimated arrival by [DATE] $460.00" at bounding box center [356, 735] width 11 height 11
radio input "true"
radio input "false"
click at [1084, 892] on div "Next" at bounding box center [1083, 893] width 57 height 17
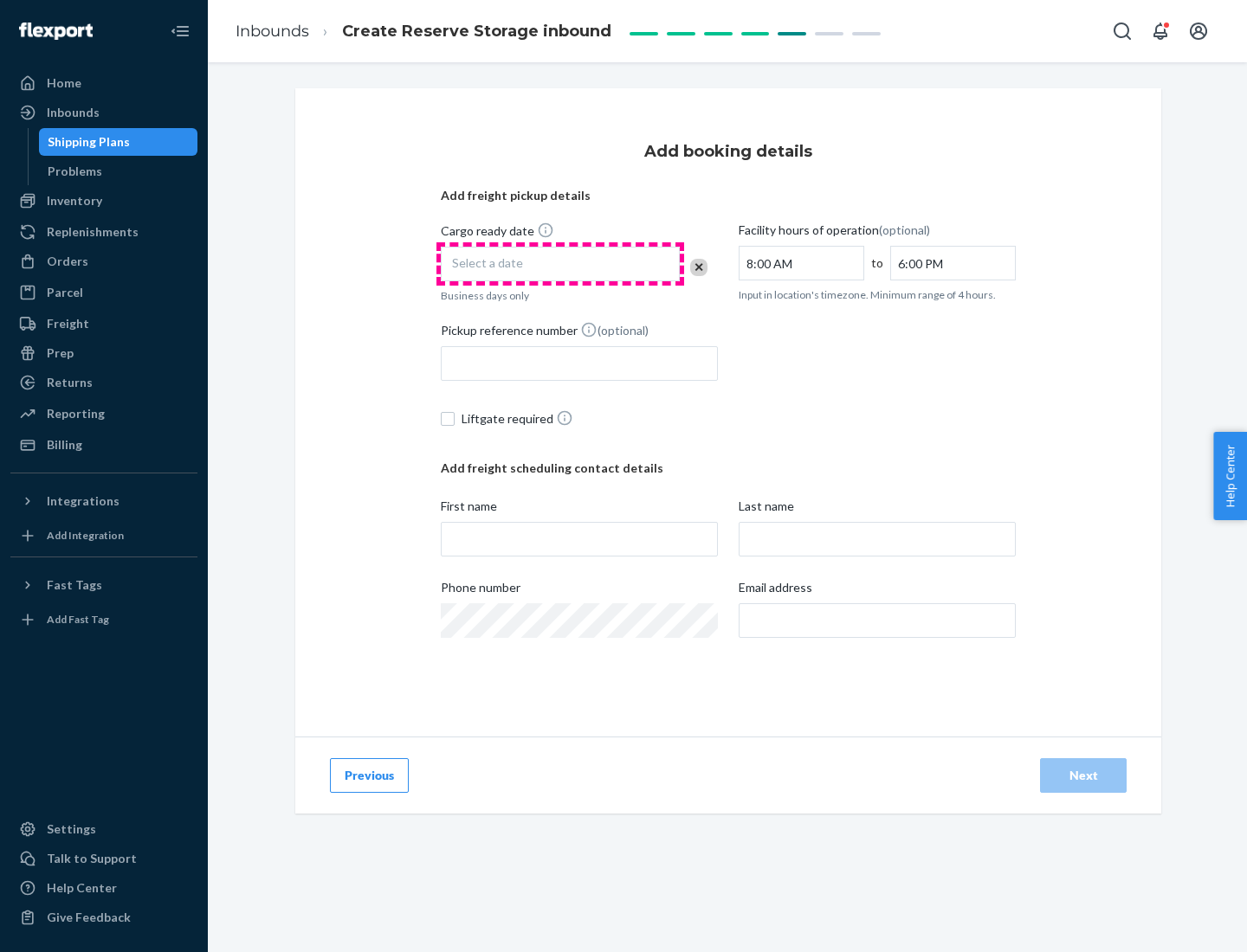
click at [560, 264] on div "Select a date" at bounding box center [560, 264] width 239 height 35
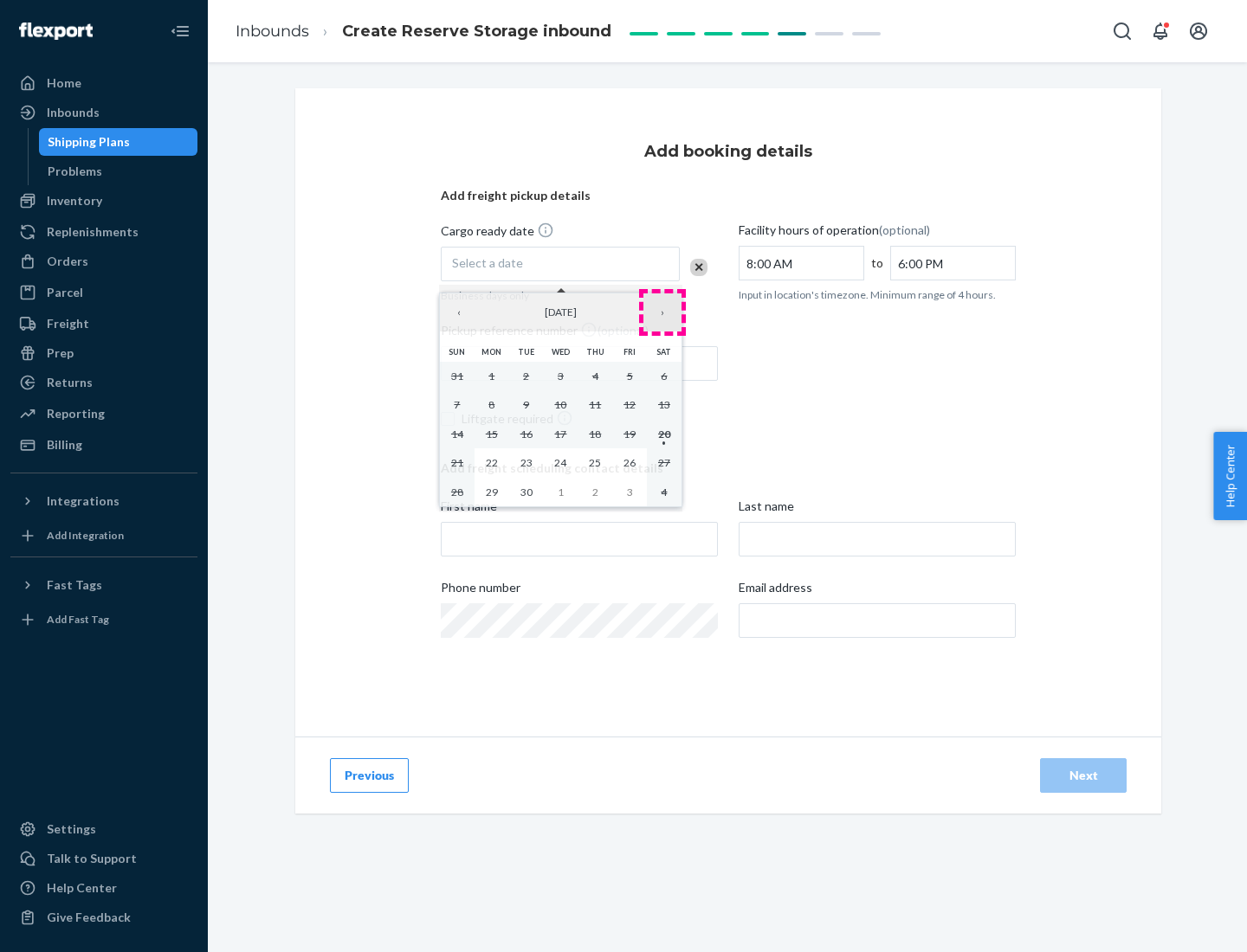
click at [662, 313] on button "›" at bounding box center [662, 313] width 38 height 38
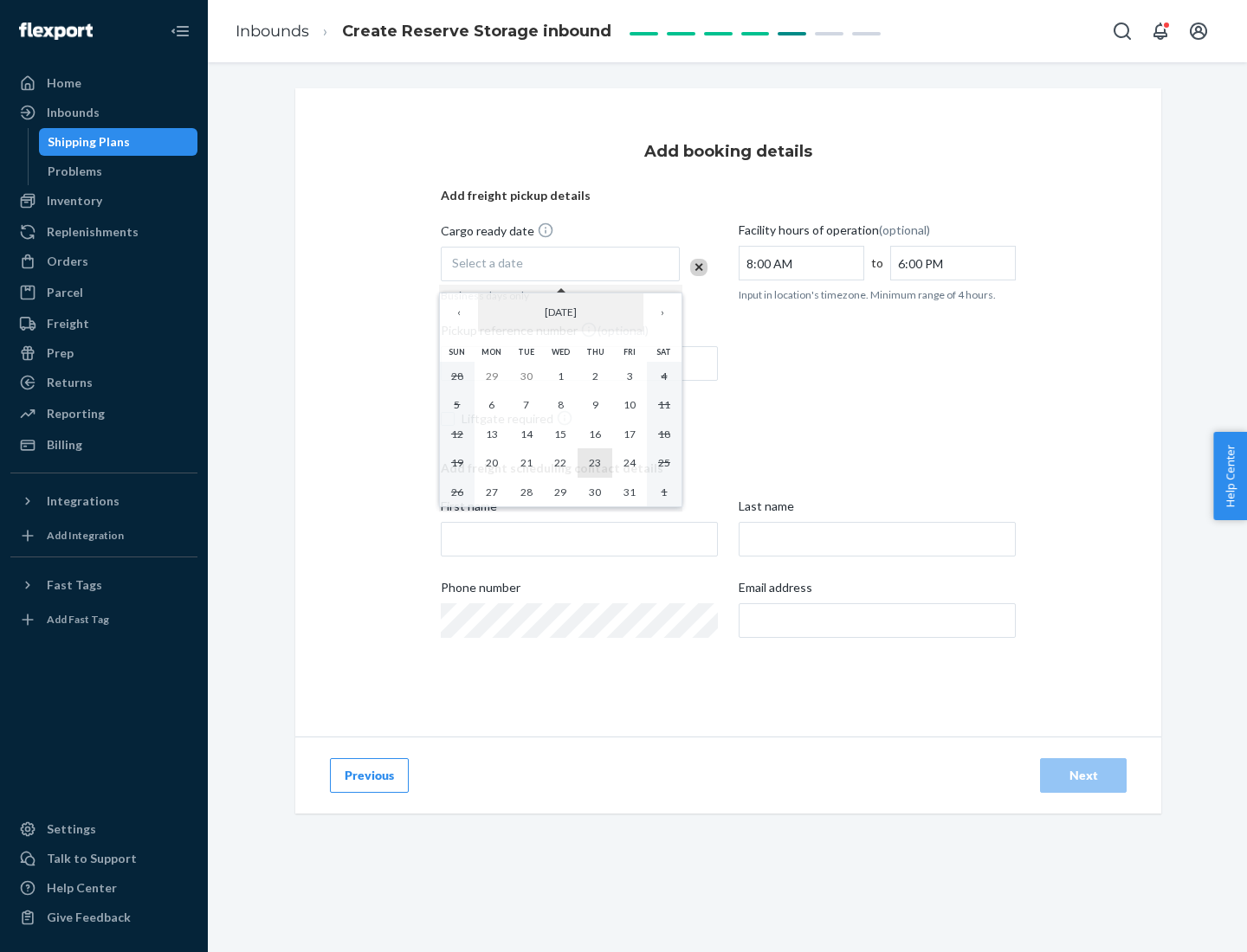
click at [595, 462] on abbr "23" at bounding box center [594, 463] width 12 height 13
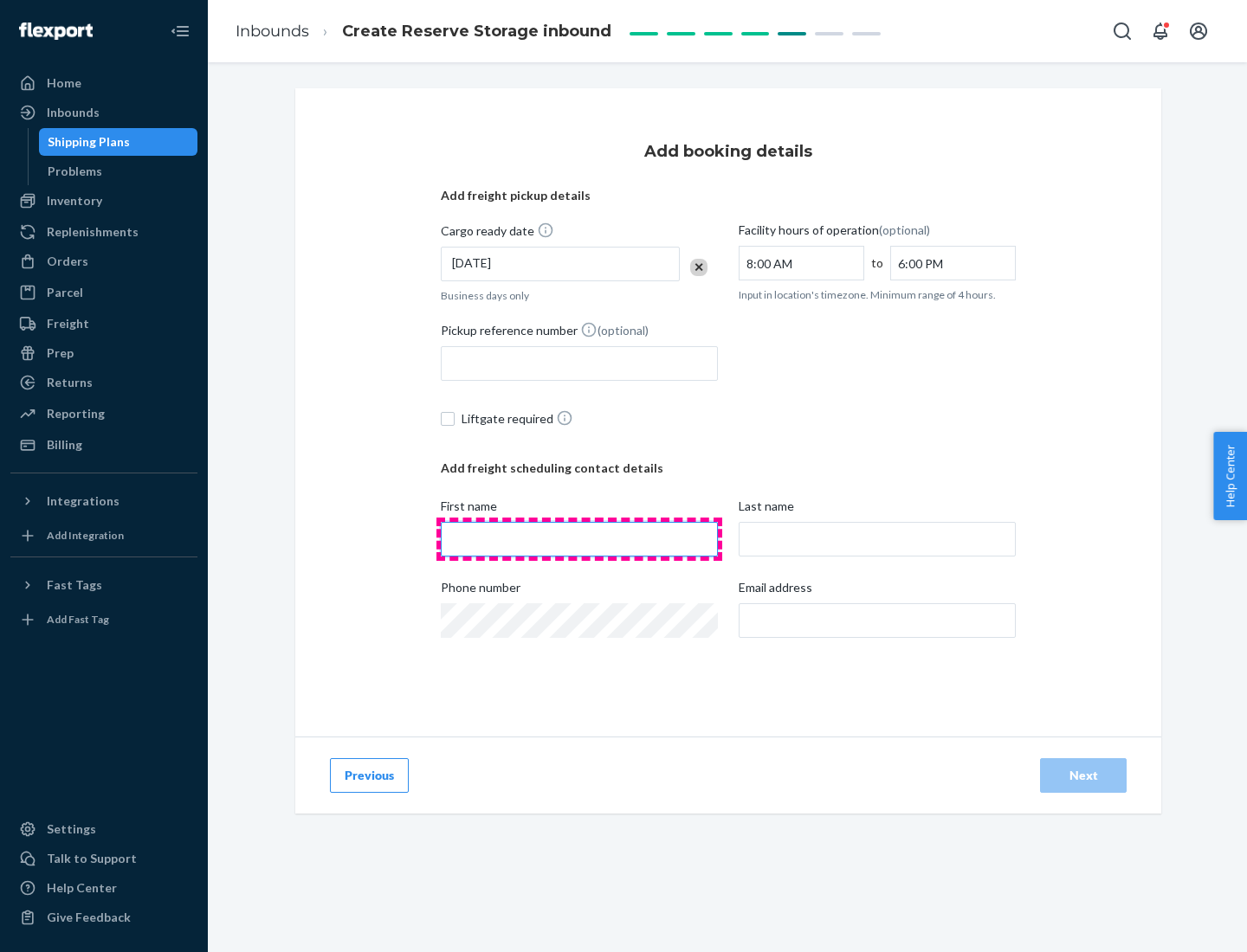
click at [579, 539] on input "First name" at bounding box center [579, 539] width 277 height 35
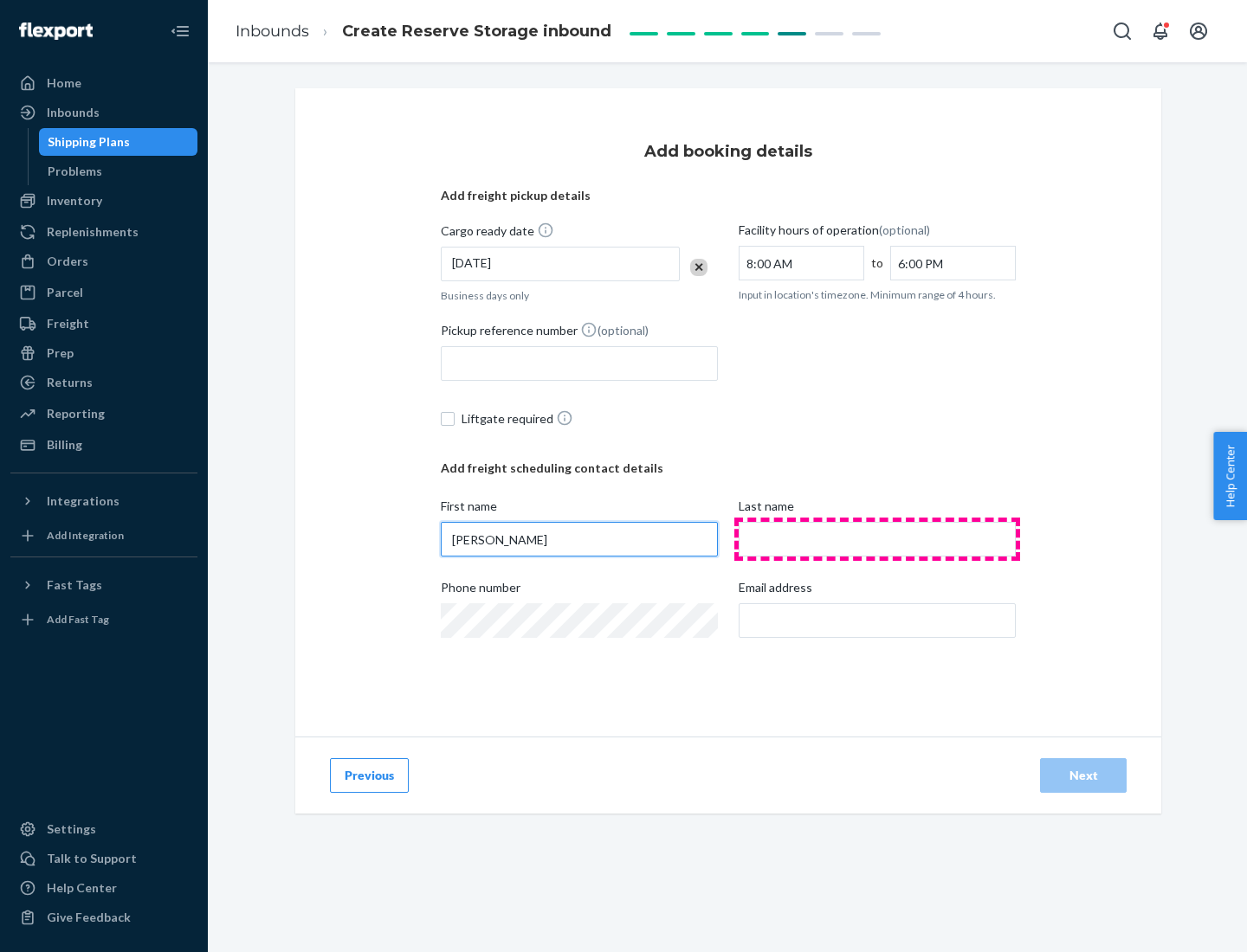
type input "[PERSON_NAME]"
click at [878, 539] on input "Last name" at bounding box center [877, 539] width 277 height 35
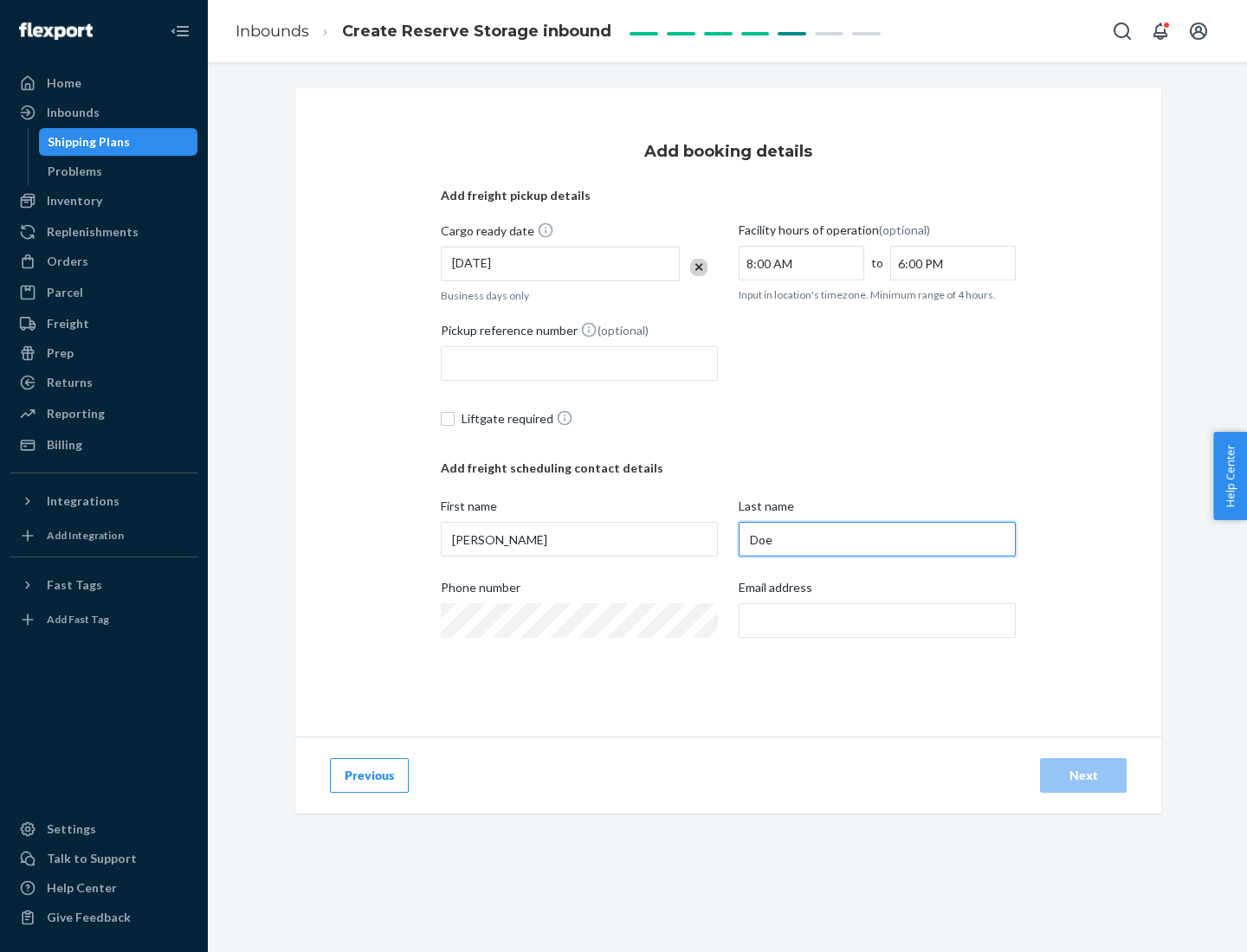
type input "Doe"
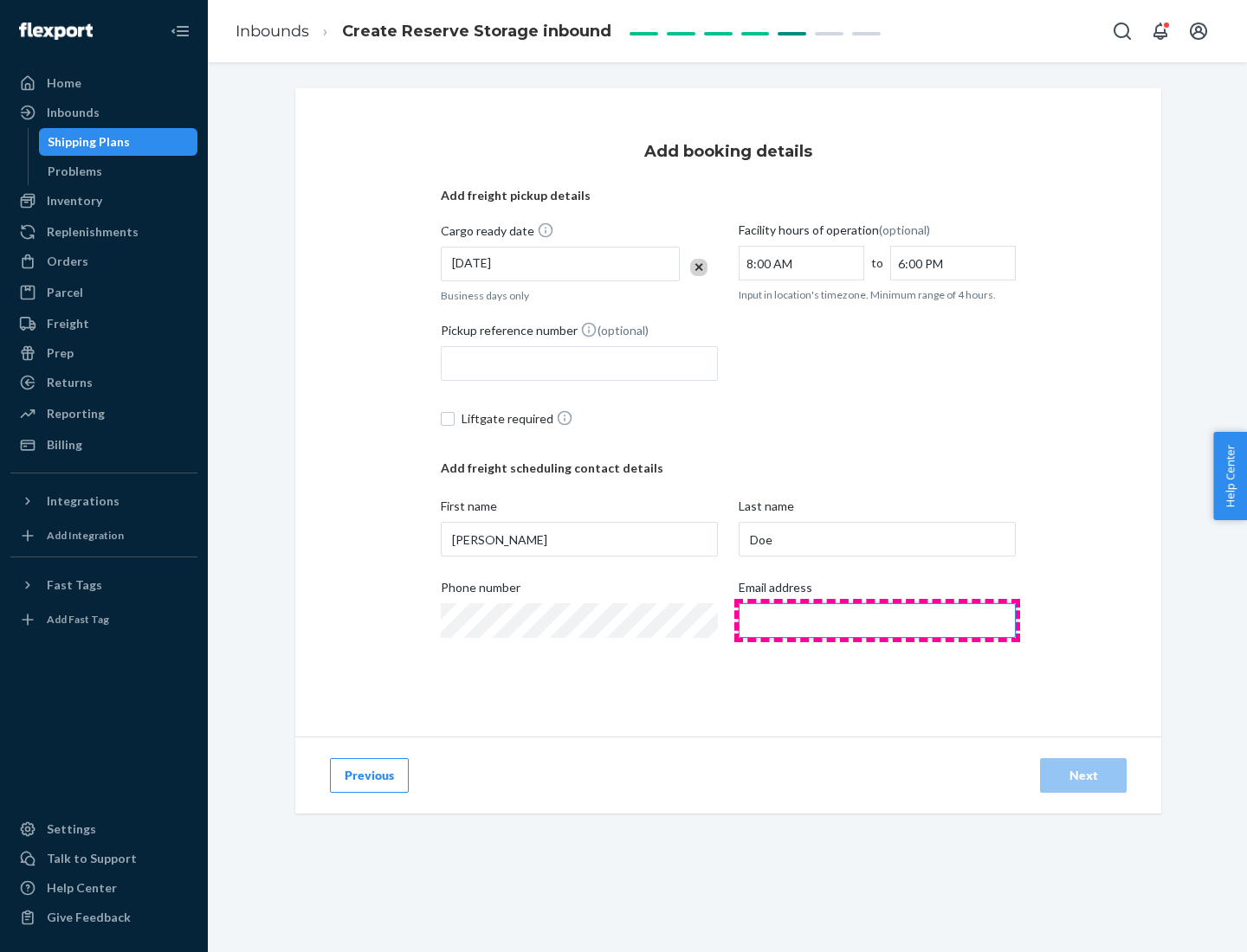
click at [878, 620] on input "Email address" at bounding box center [877, 620] width 277 height 35
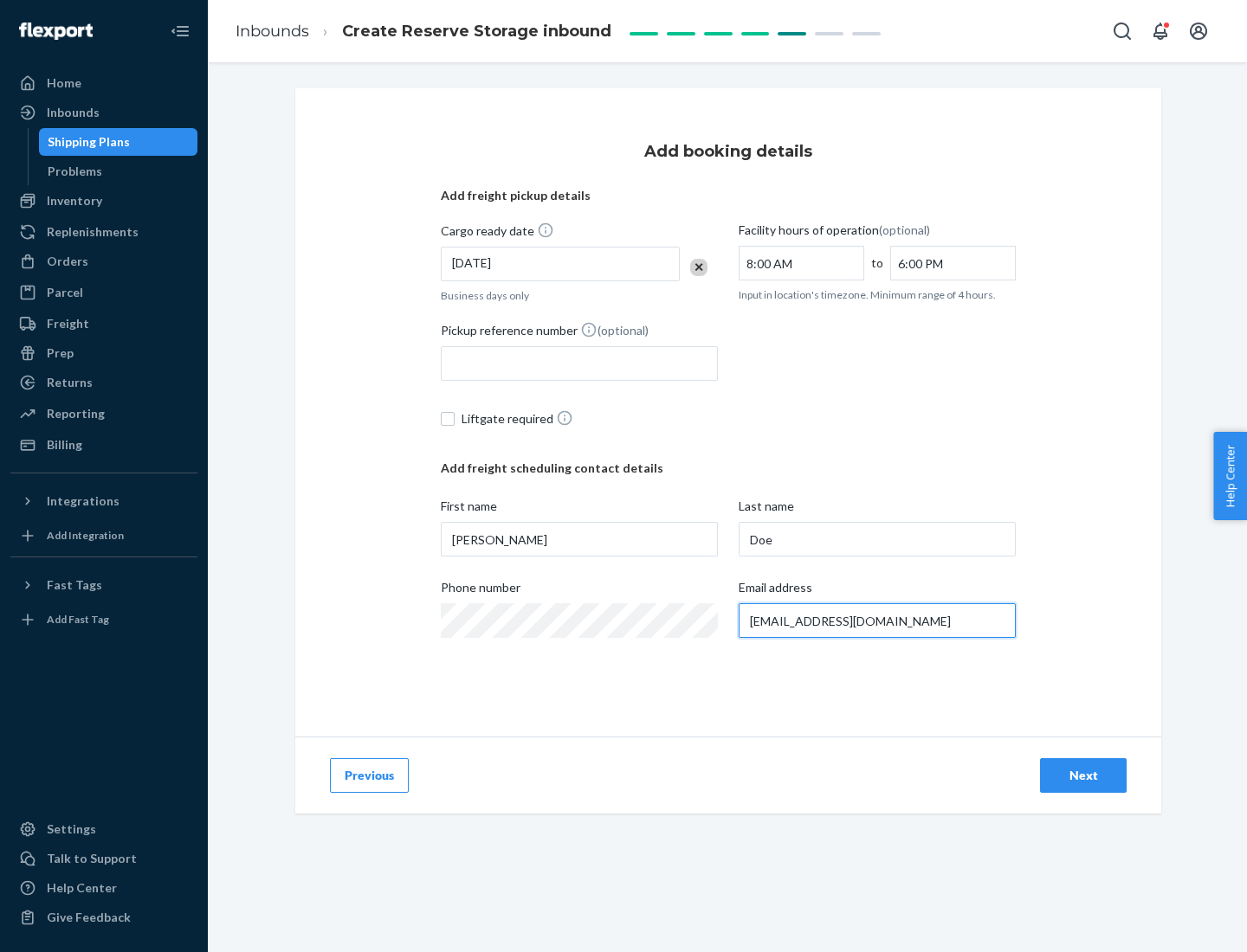
type input "[EMAIL_ADDRESS][DOMAIN_NAME]"
click at [1084, 775] on div "Next" at bounding box center [1083, 775] width 57 height 17
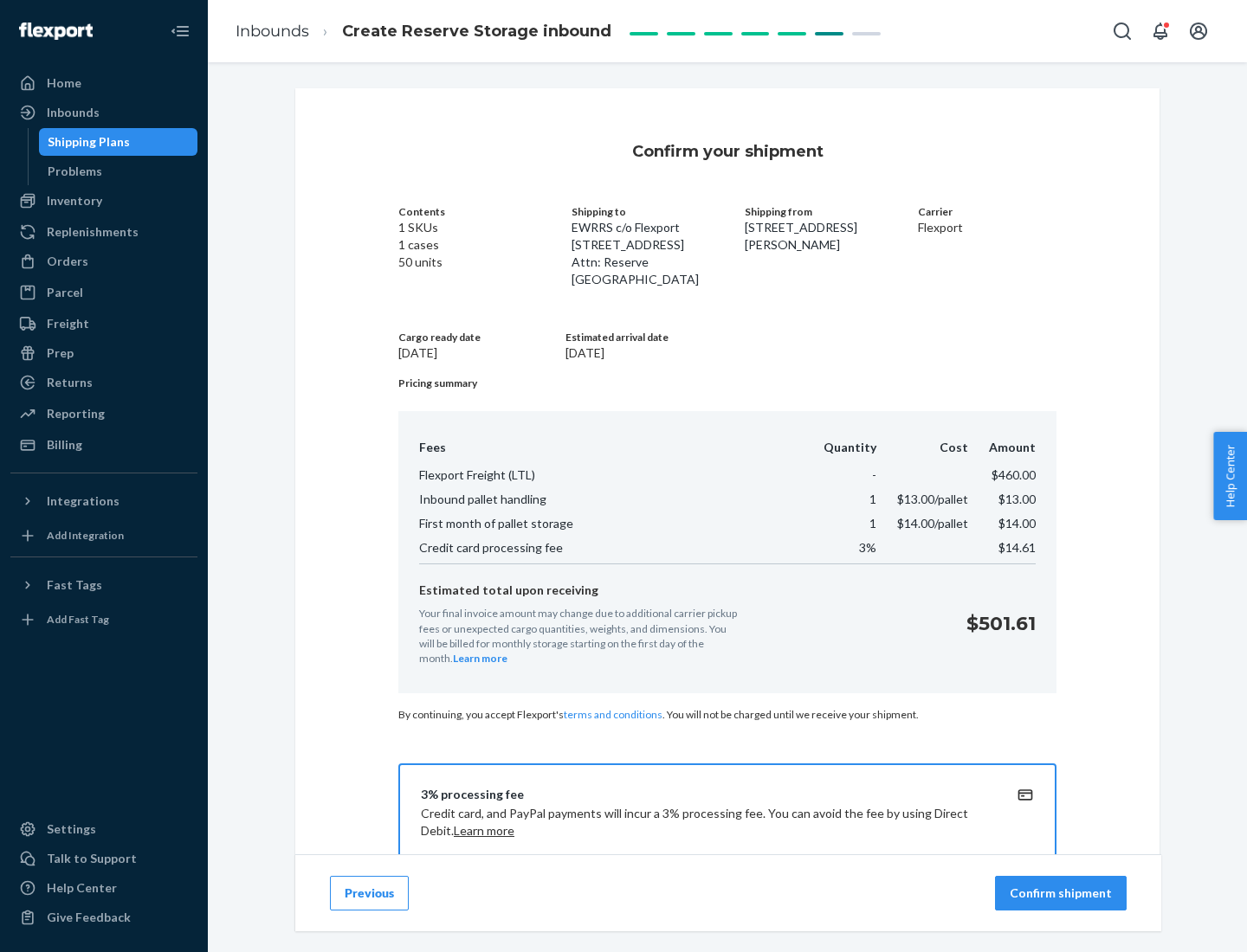
scroll to position [249, 0]
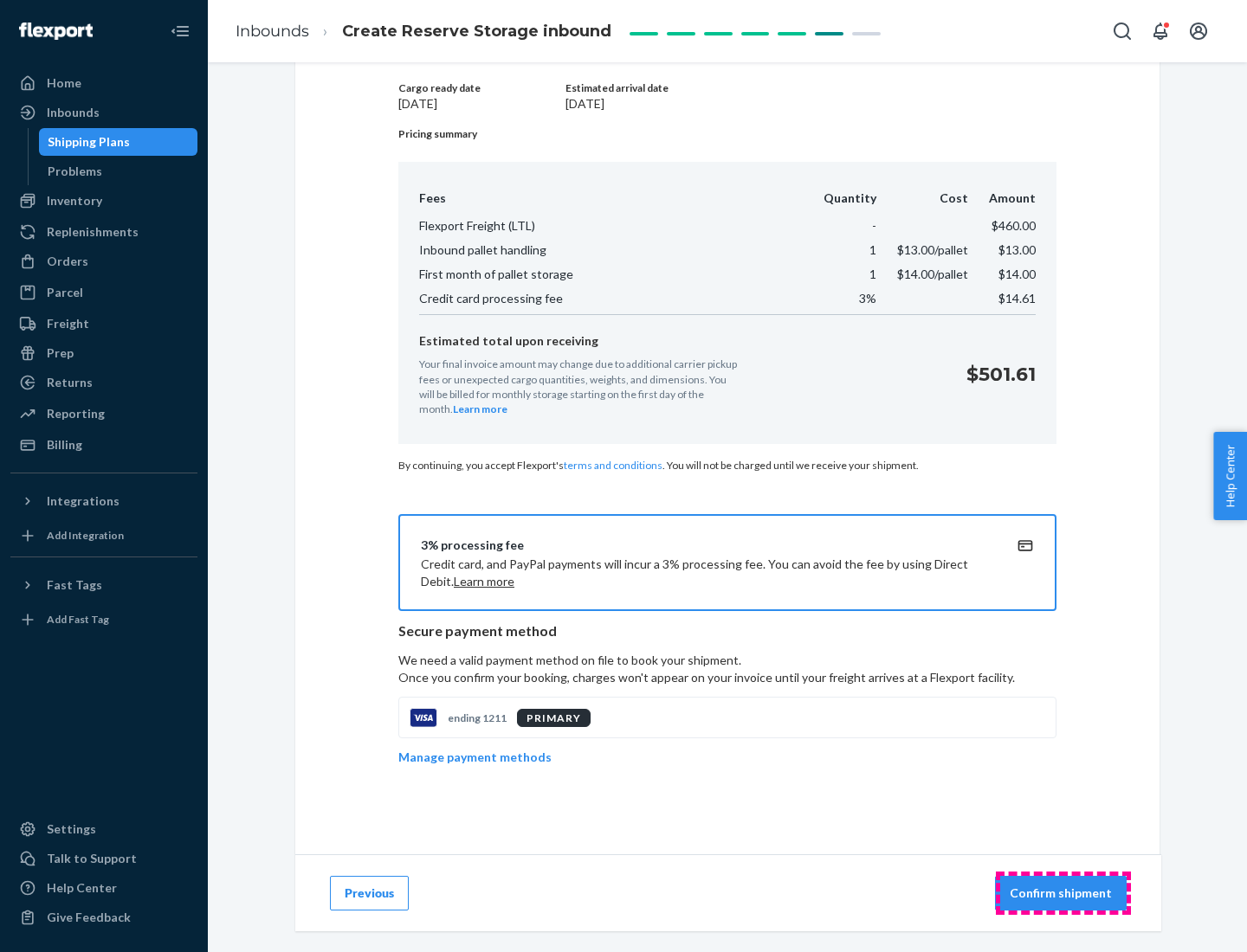
click at [1063, 893] on p "Confirm shipment" at bounding box center [1061, 893] width 102 height 17
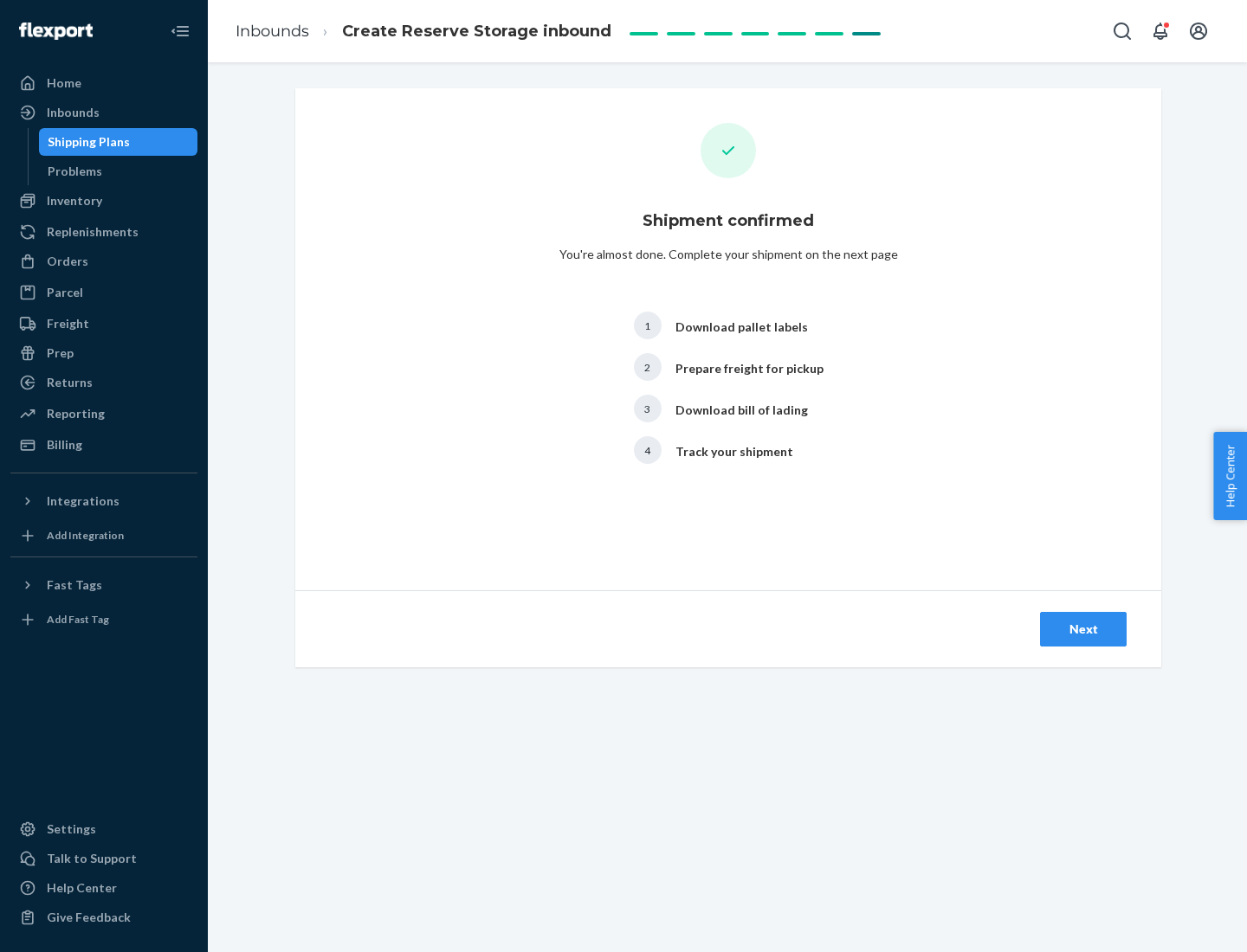
click at [1084, 629] on div "Next" at bounding box center [1083, 629] width 57 height 17
